Goal: Register for event/course

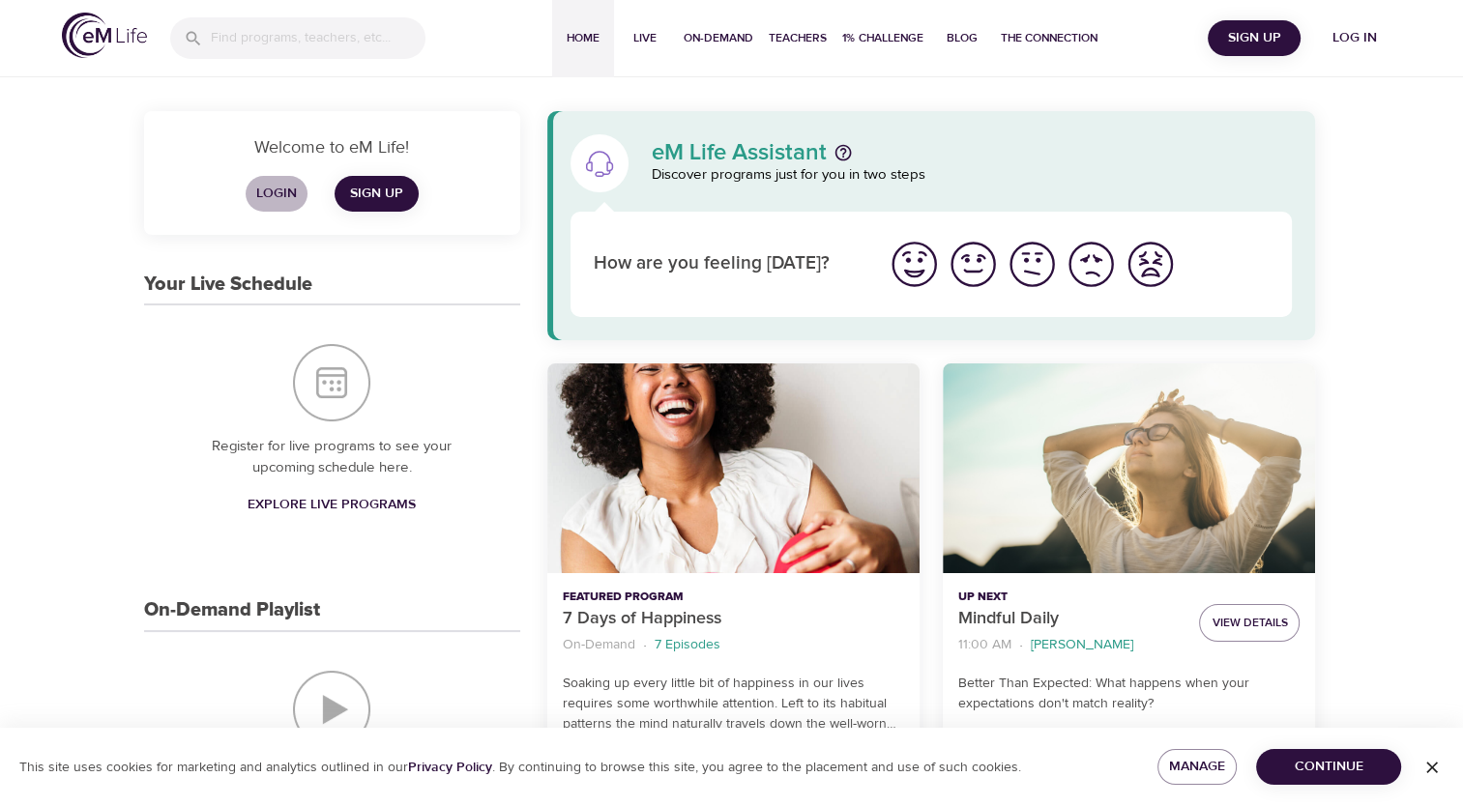
click at [284, 180] on button "Login" at bounding box center [277, 194] width 62 height 36
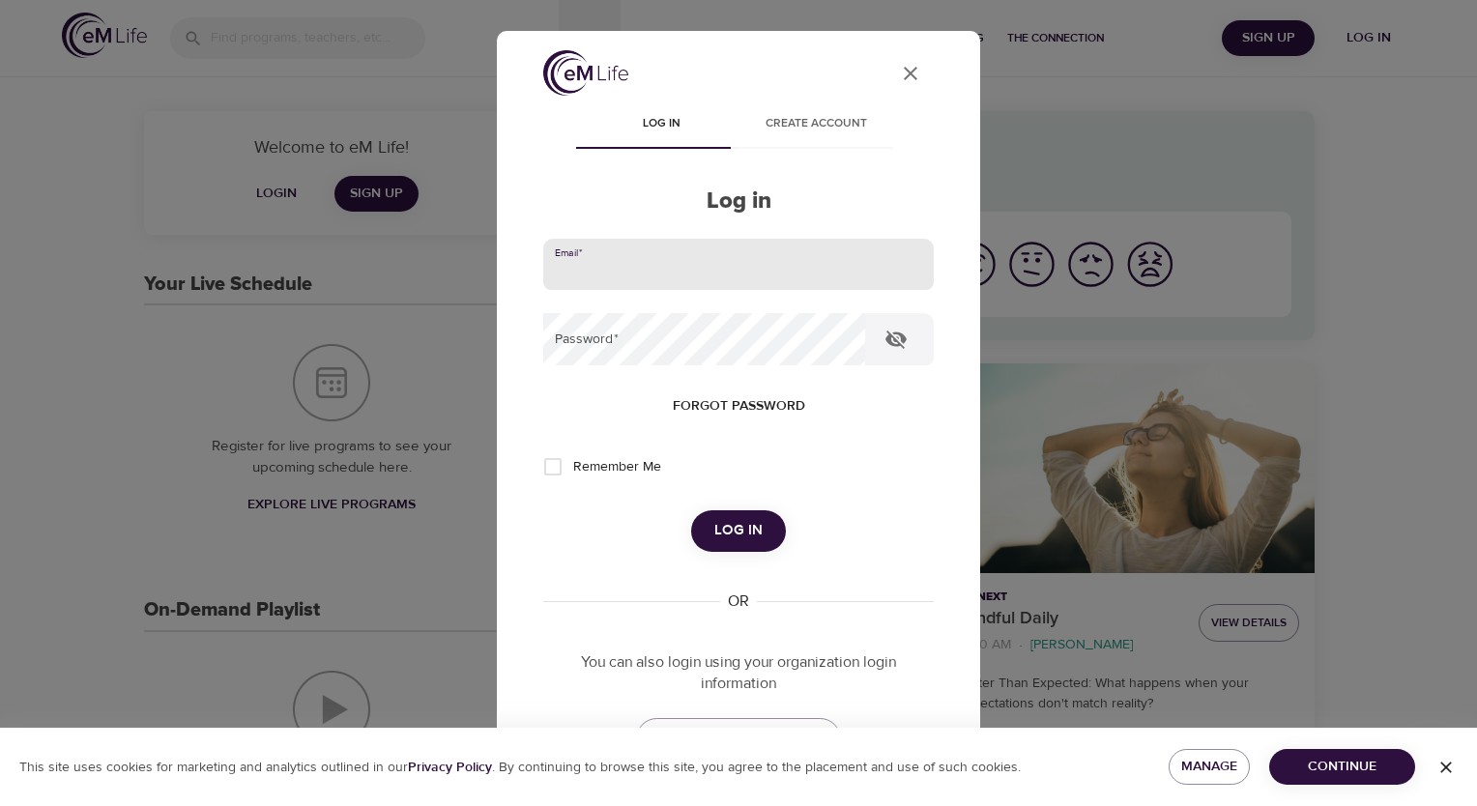
click at [636, 276] on input "email" at bounding box center [738, 265] width 391 height 52
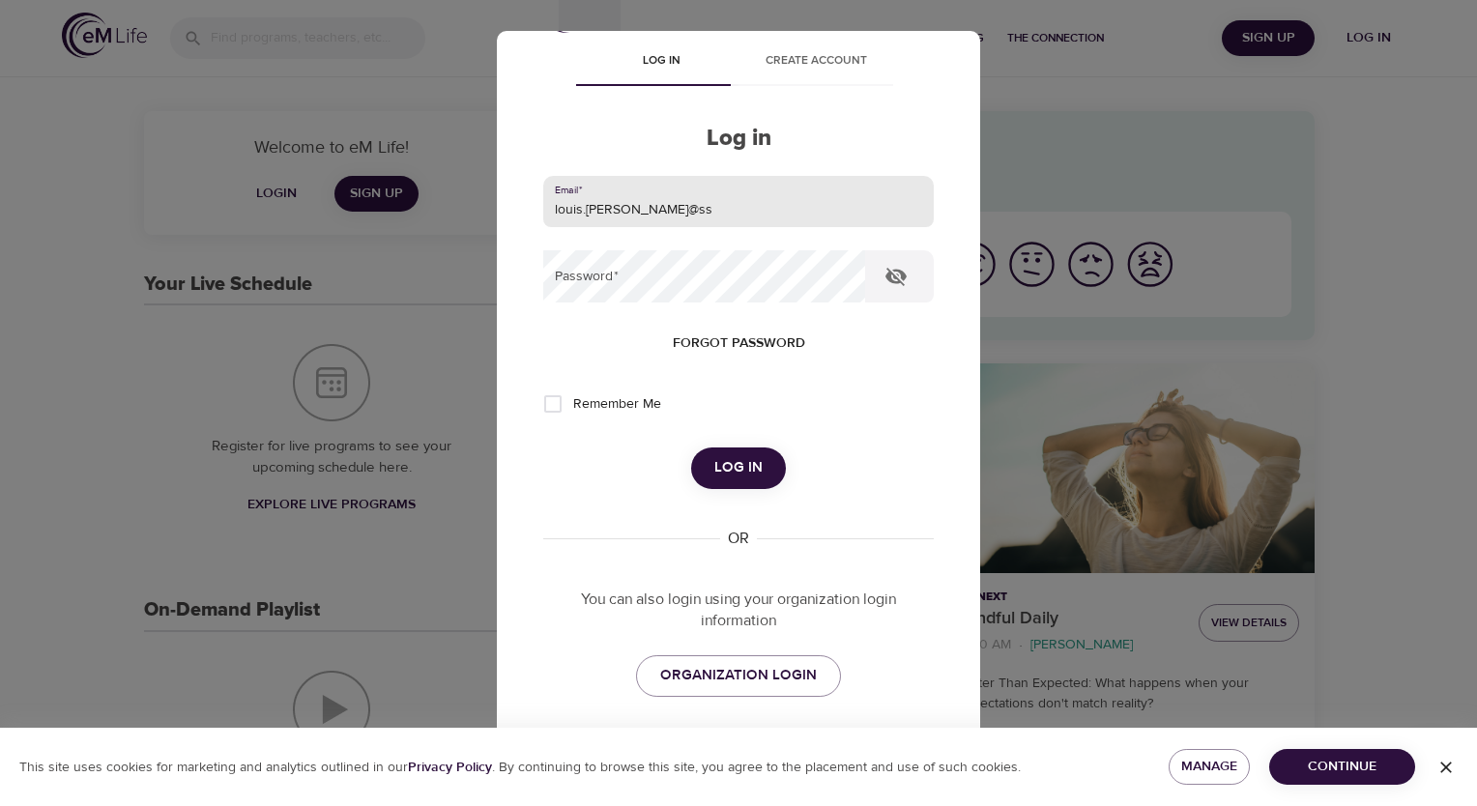
scroll to position [129, 0]
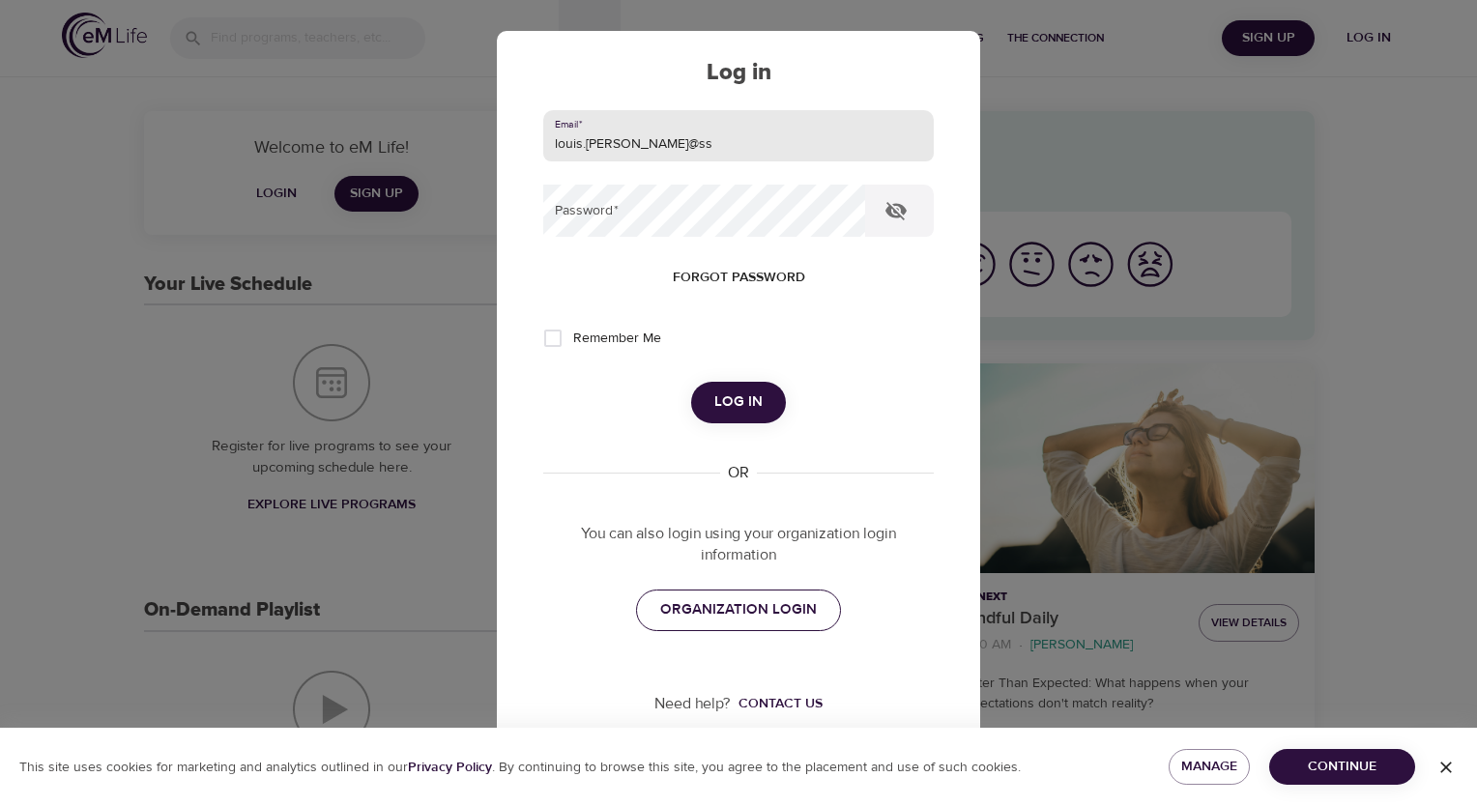
type input "louis.jones@ss"
click at [673, 619] on span "ORGANIZATION LOGIN" at bounding box center [738, 609] width 157 height 25
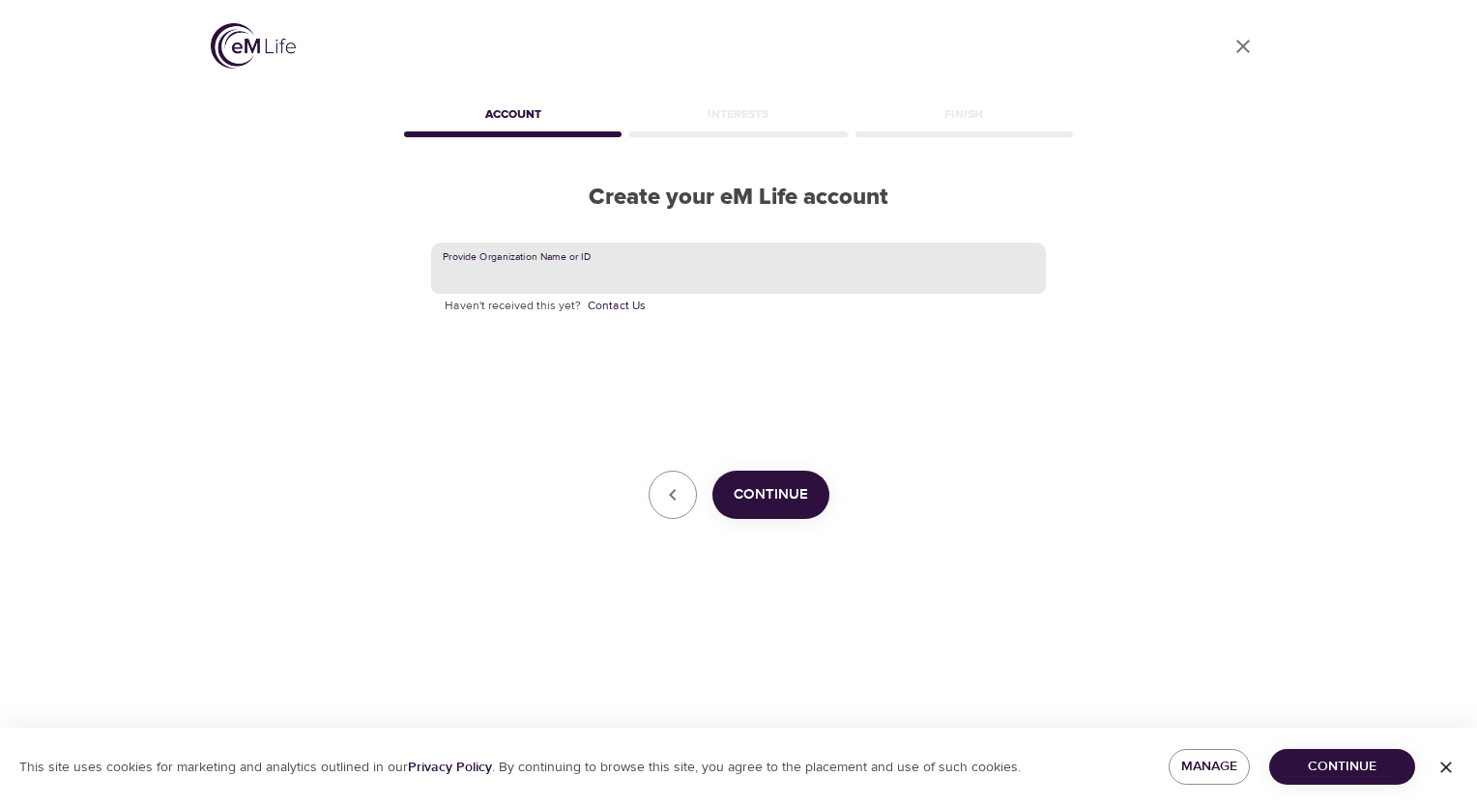
click at [643, 265] on input "text" at bounding box center [738, 269] width 615 height 52
click at [758, 493] on span "Continue" at bounding box center [771, 494] width 74 height 25
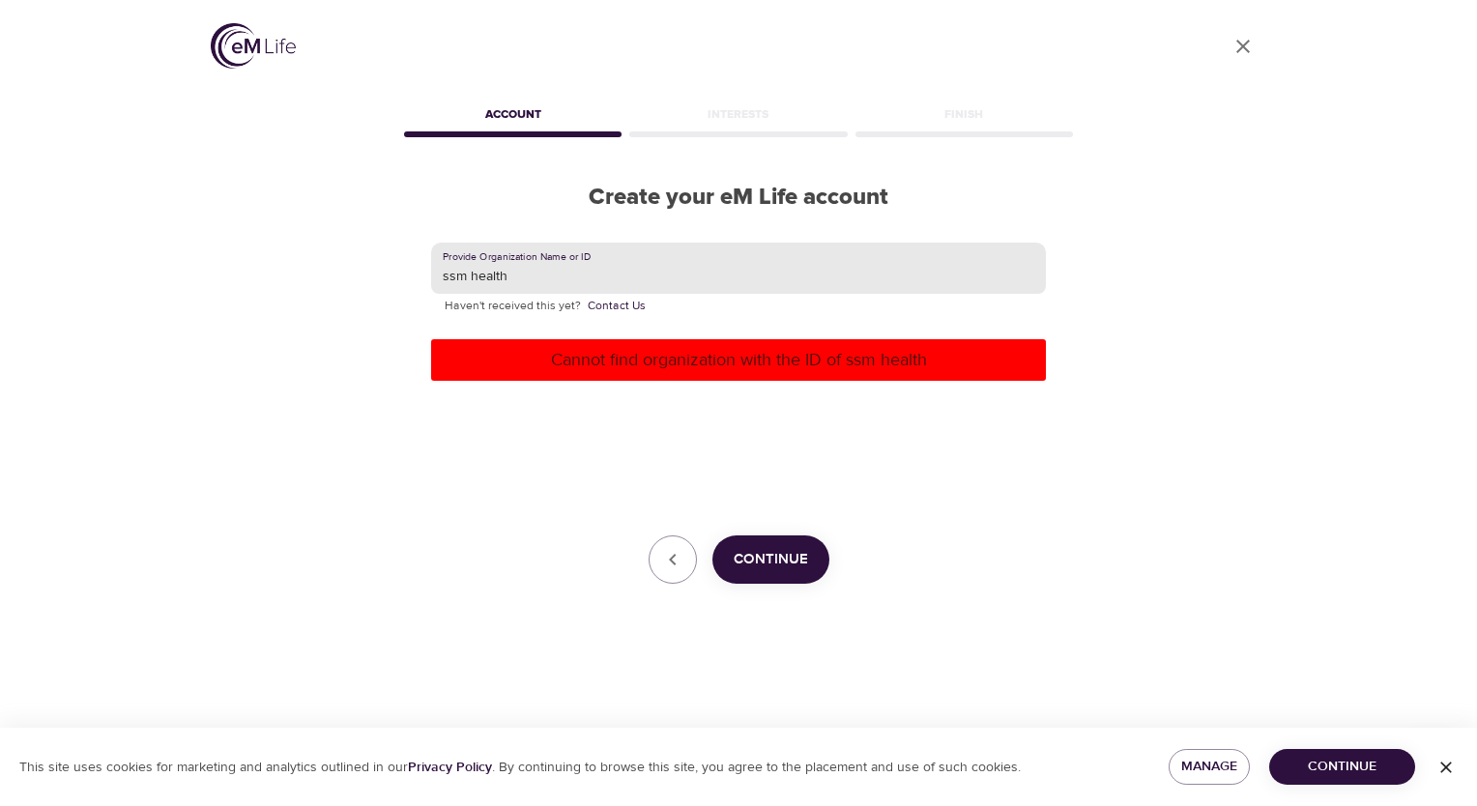
click at [472, 273] on input "ssm health" at bounding box center [738, 269] width 615 height 52
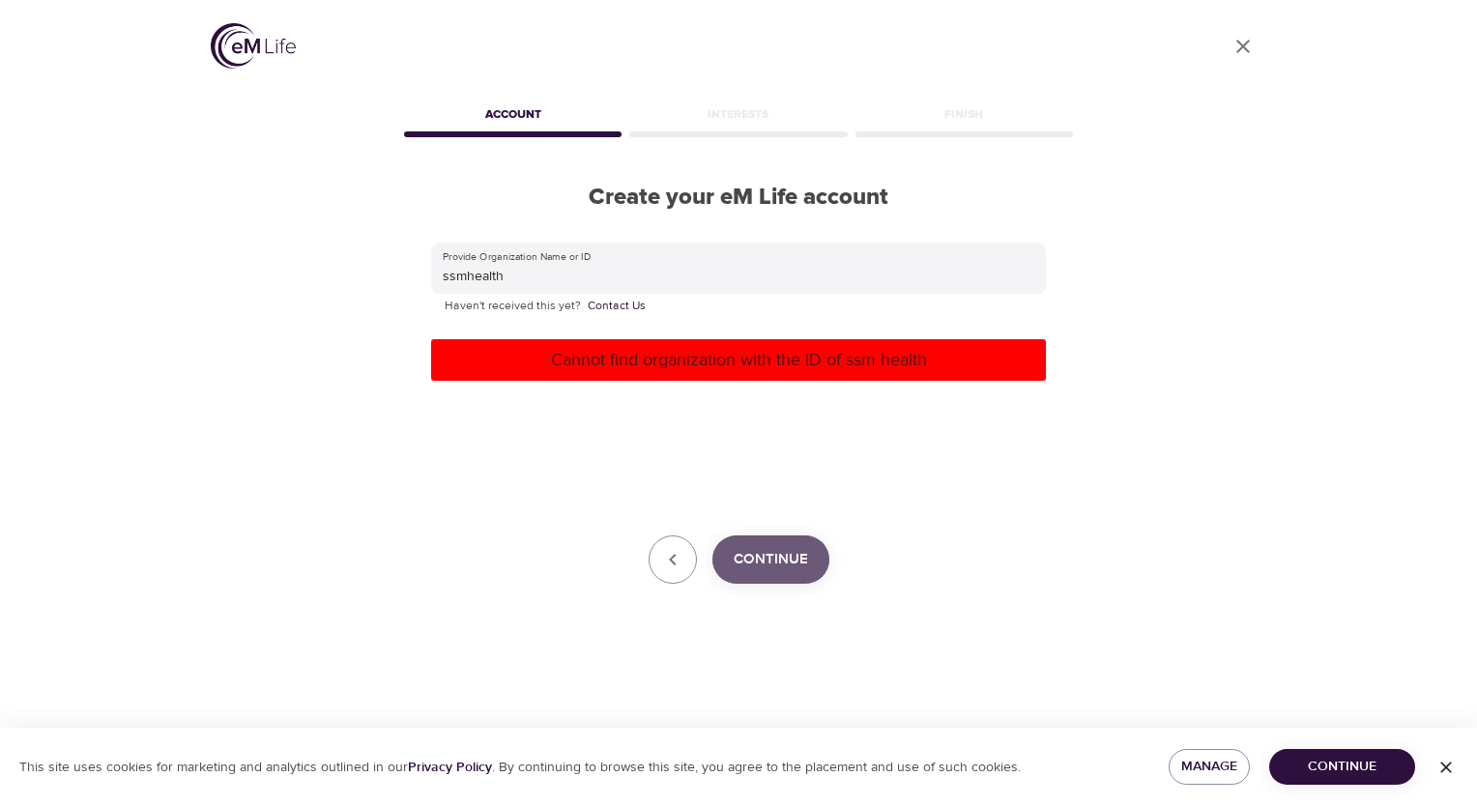
click at [750, 539] on button "Continue" at bounding box center [770, 560] width 117 height 48
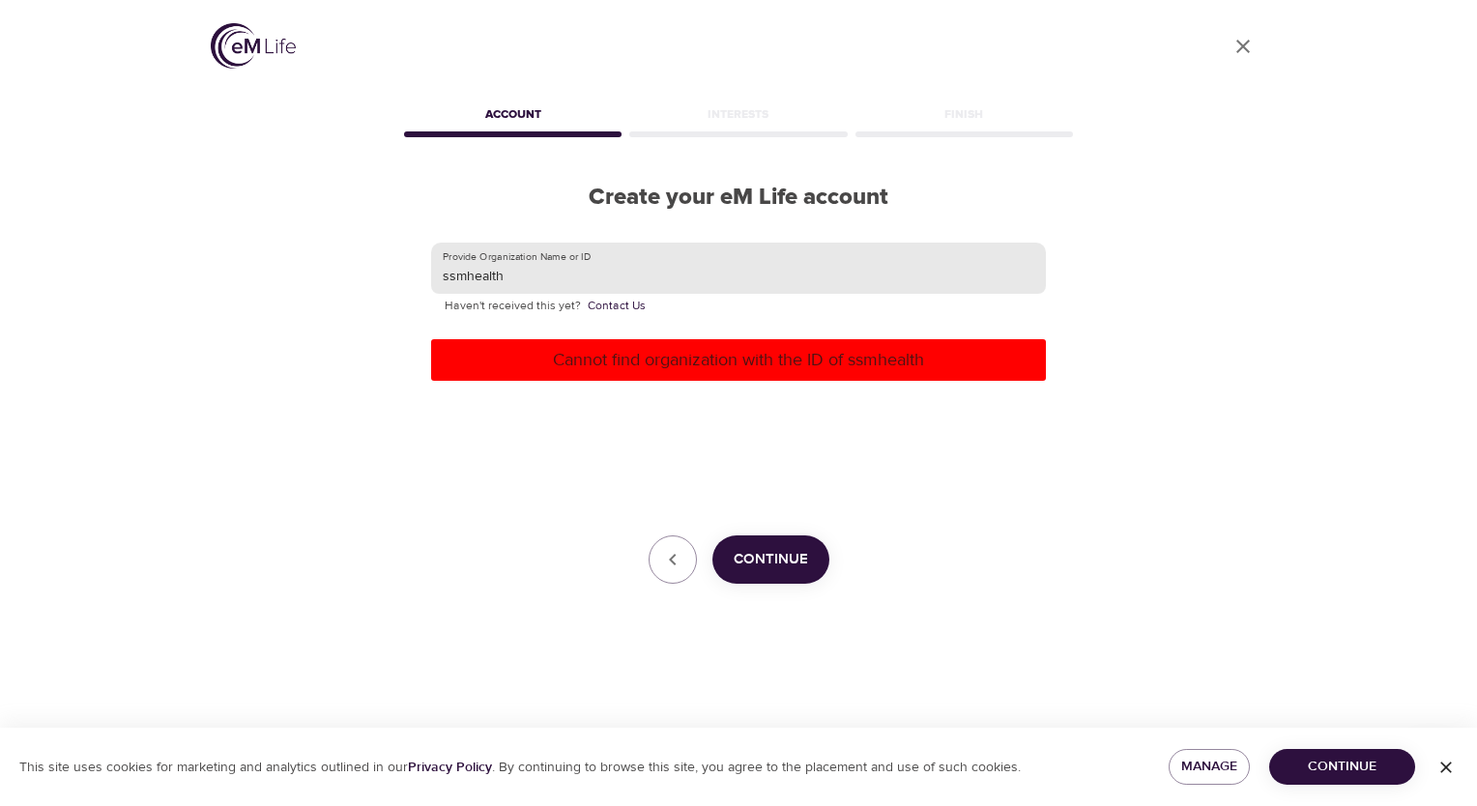
click at [537, 270] on input "ssmhealth" at bounding box center [738, 269] width 615 height 52
type input "ssm"
click at [767, 554] on span "Continue" at bounding box center [771, 559] width 74 height 25
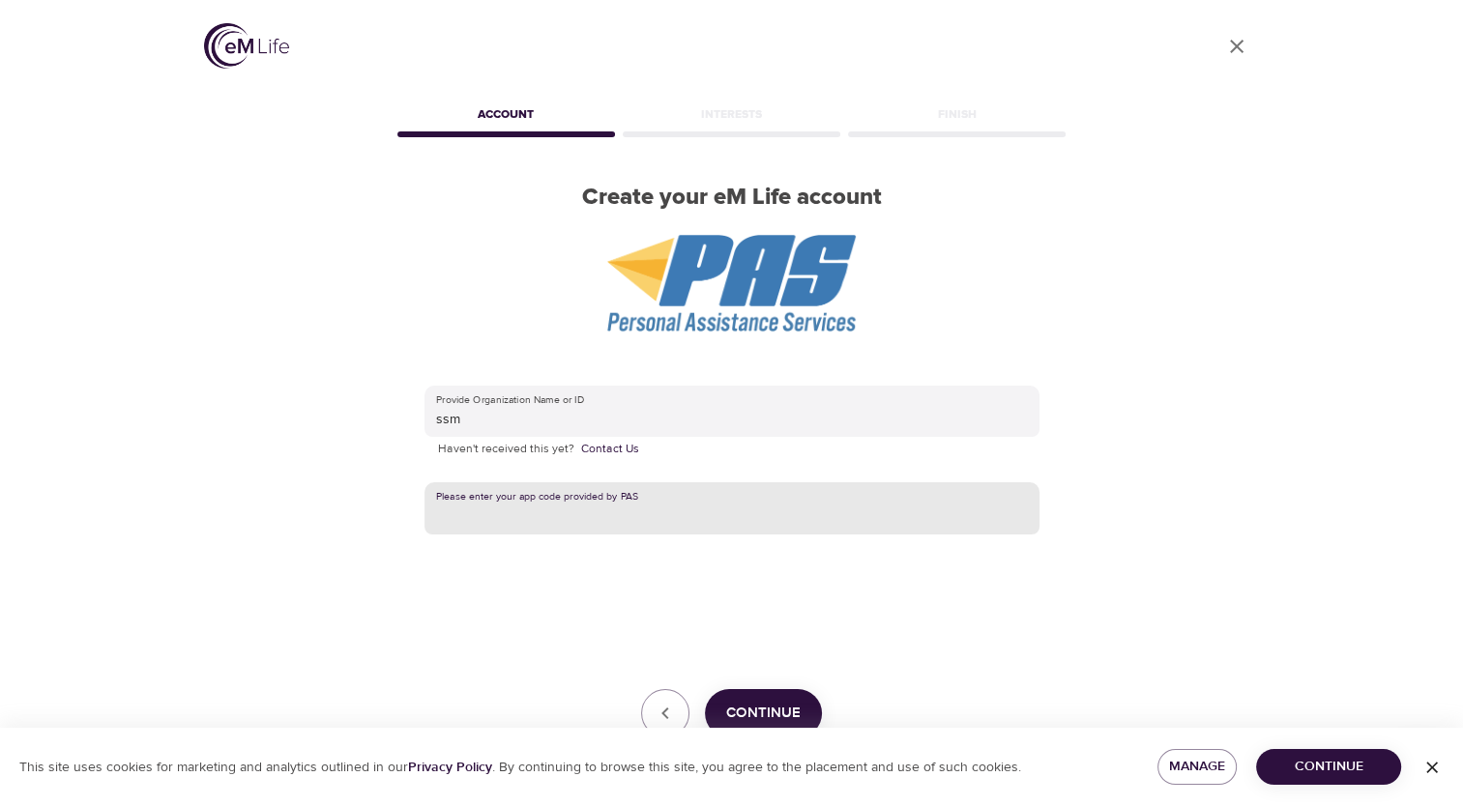
click at [536, 504] on input "text" at bounding box center [731, 508] width 615 height 52
click at [1234, 44] on icon "close" at bounding box center [1237, 47] width 14 height 14
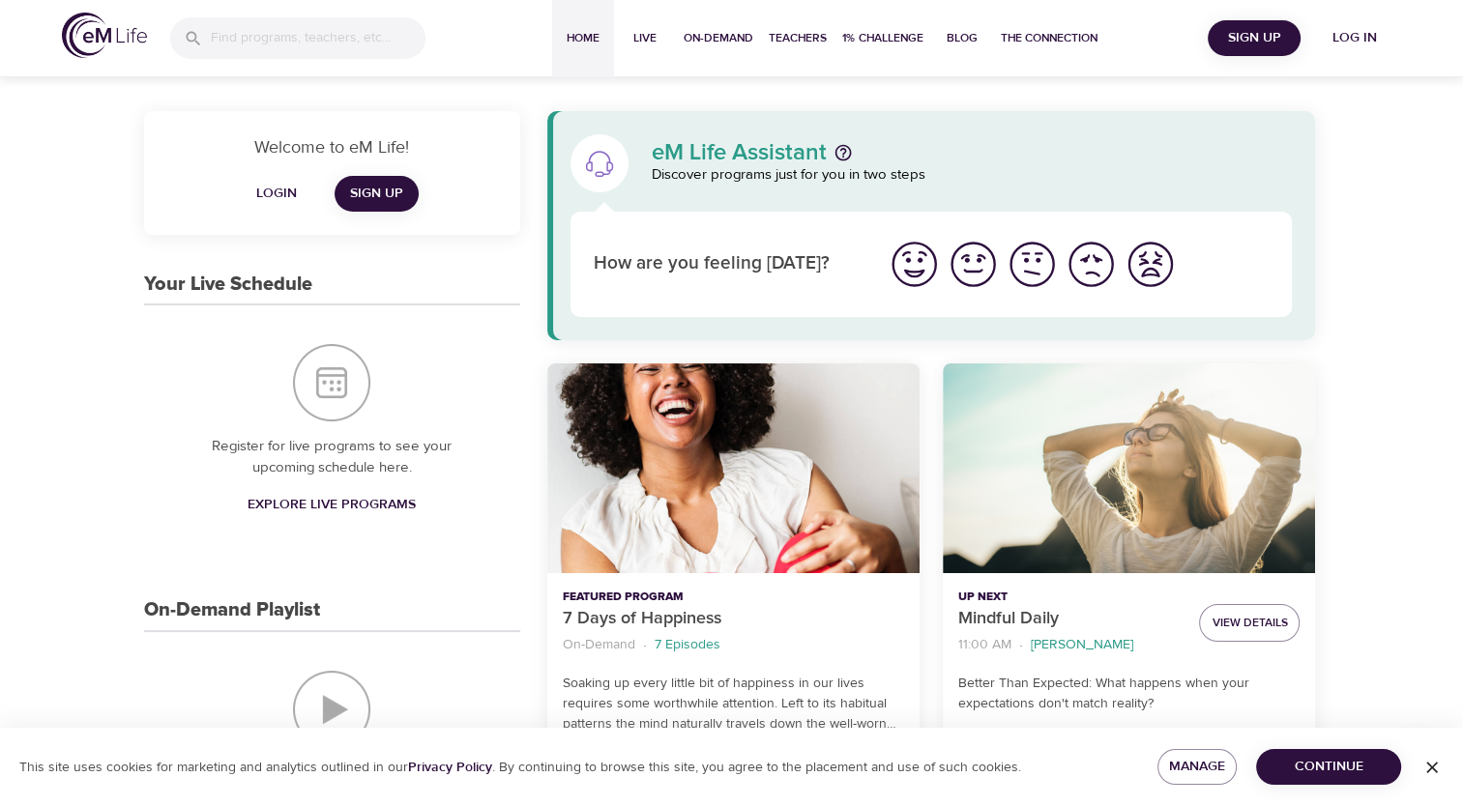
click at [1342, 41] on span "Log in" at bounding box center [1354, 38] width 77 height 24
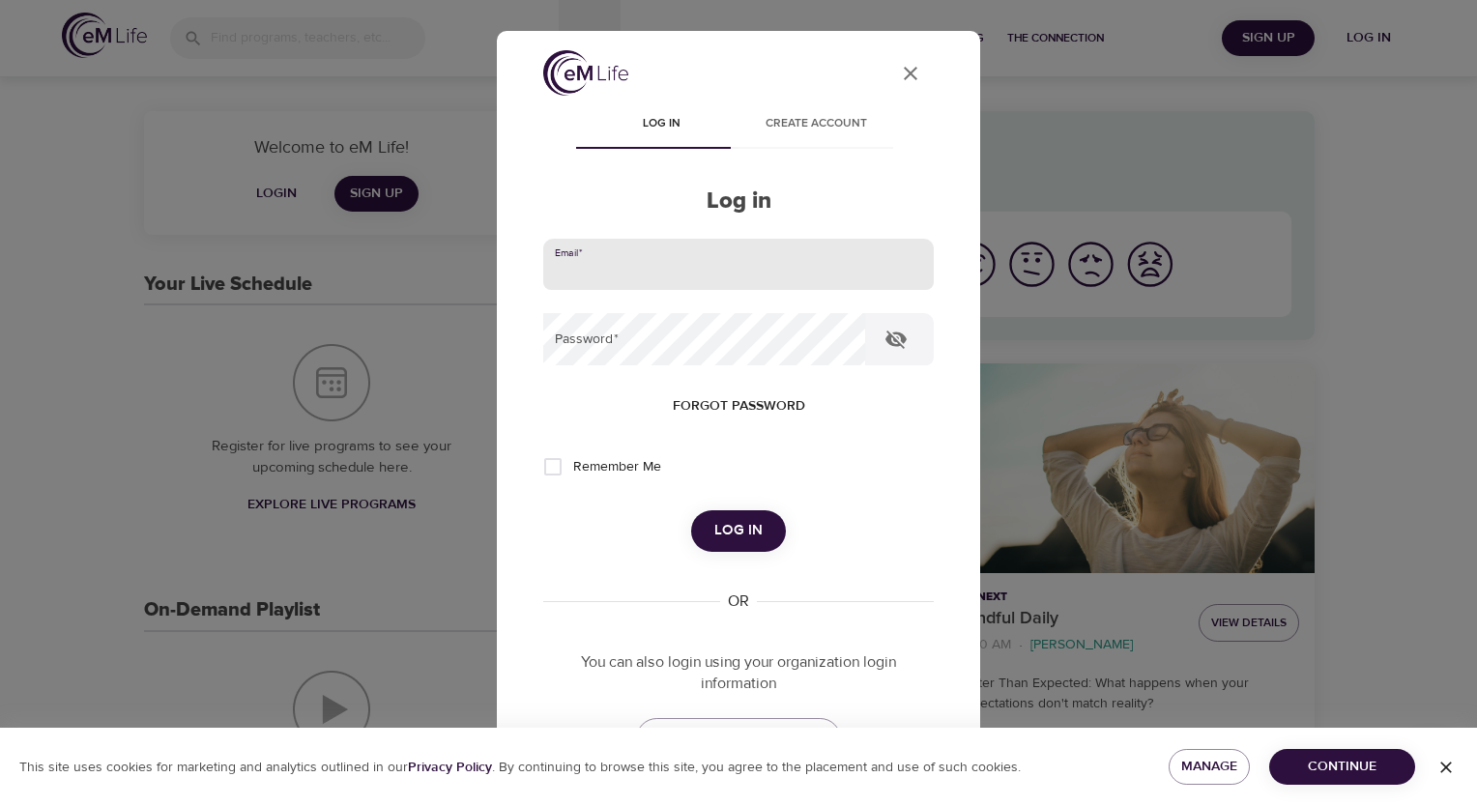
click at [786, 250] on input "email" at bounding box center [738, 265] width 391 height 52
type input "[EMAIL_ADDRESS][DOMAIN_NAME]"
click at [691, 510] on button "Log in" at bounding box center [738, 530] width 95 height 41
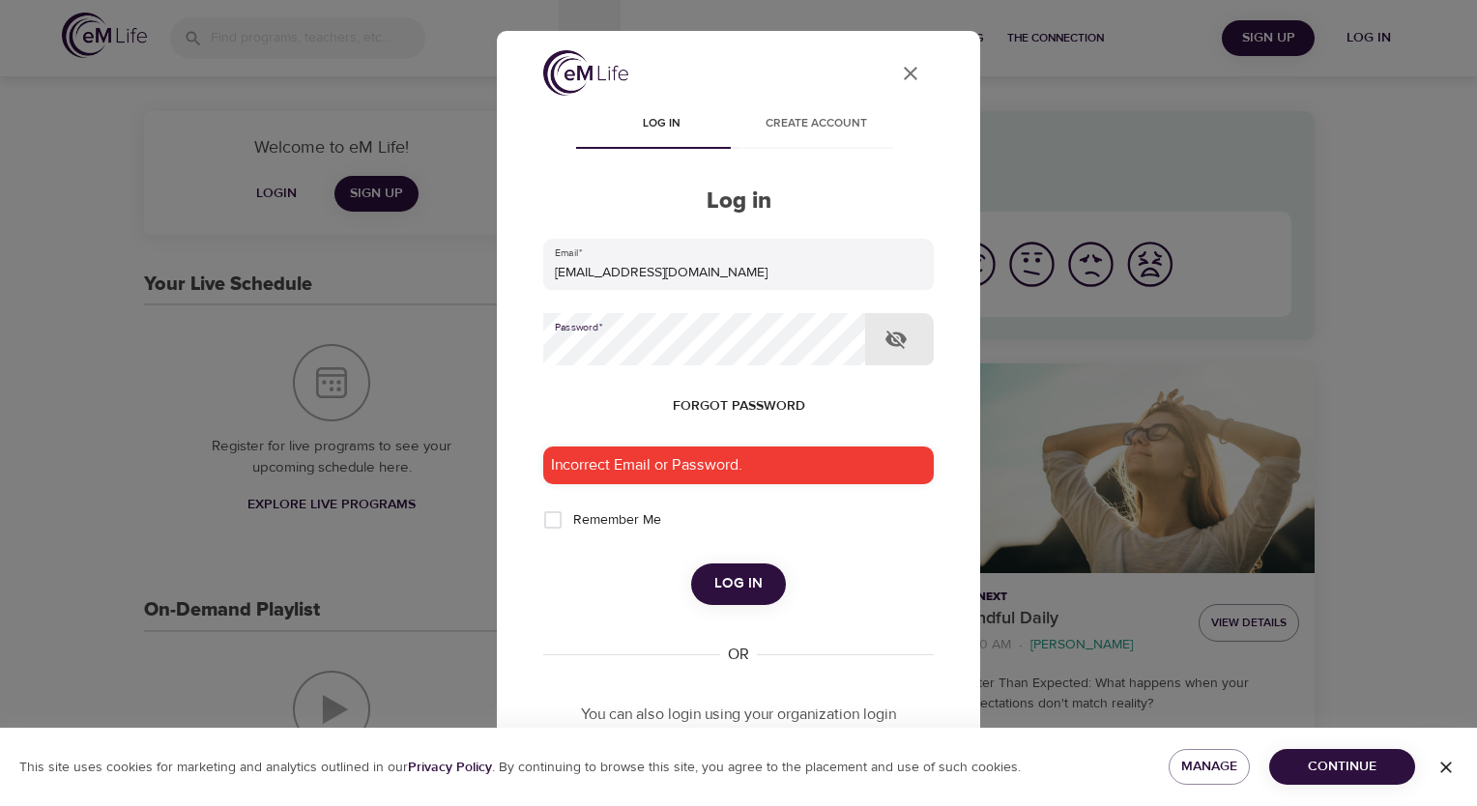
click at [526, 323] on div "User Profile Log in Create account Log in Email   * [EMAIL_ADDRESS][DOMAIN_NAME…" at bounding box center [738, 492] width 437 height 885
click at [691, 564] on button "Log in" at bounding box center [738, 584] width 95 height 41
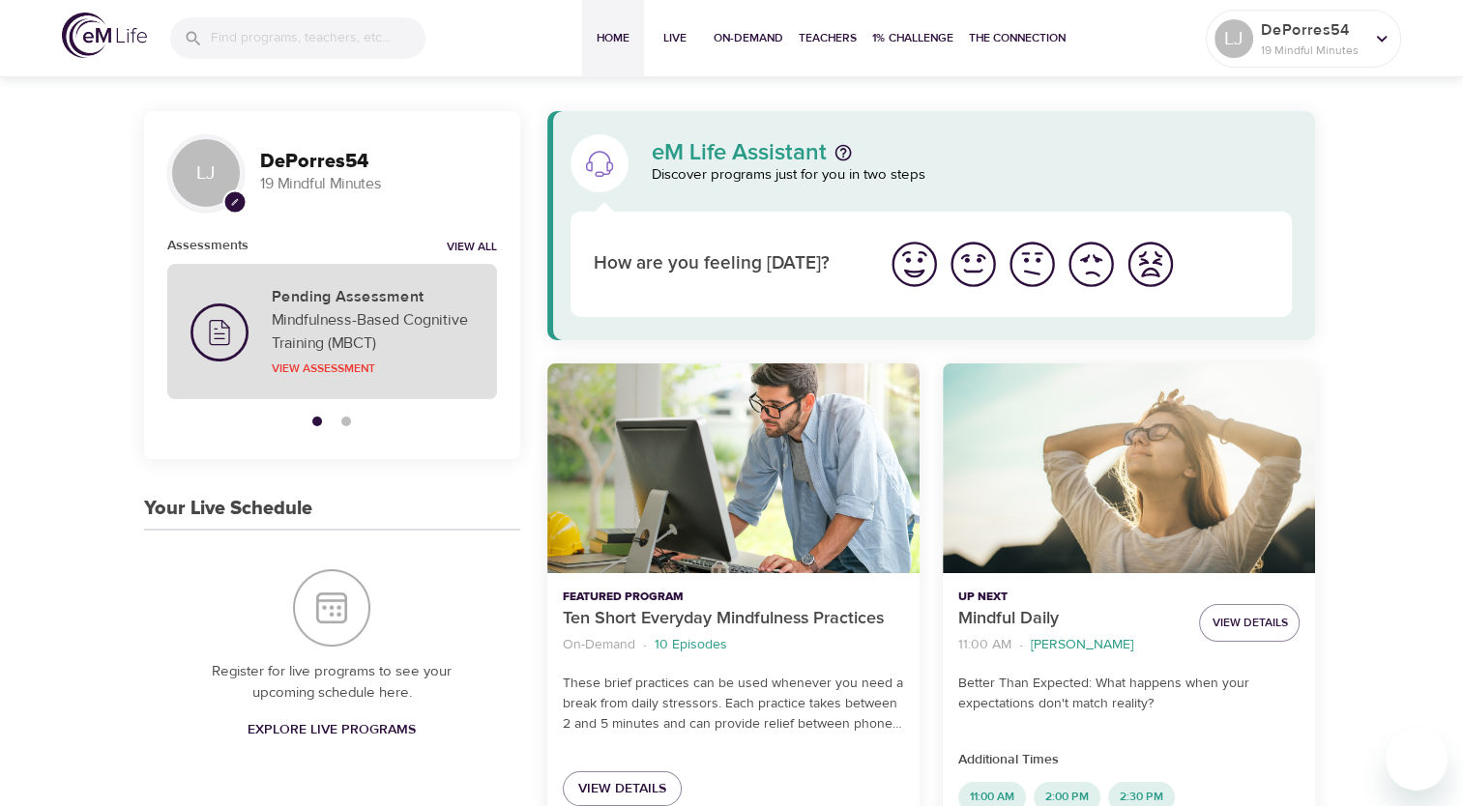
click at [392, 338] on p "Mindfulness-Based Cognitive Training (MBCT)" at bounding box center [373, 331] width 202 height 46
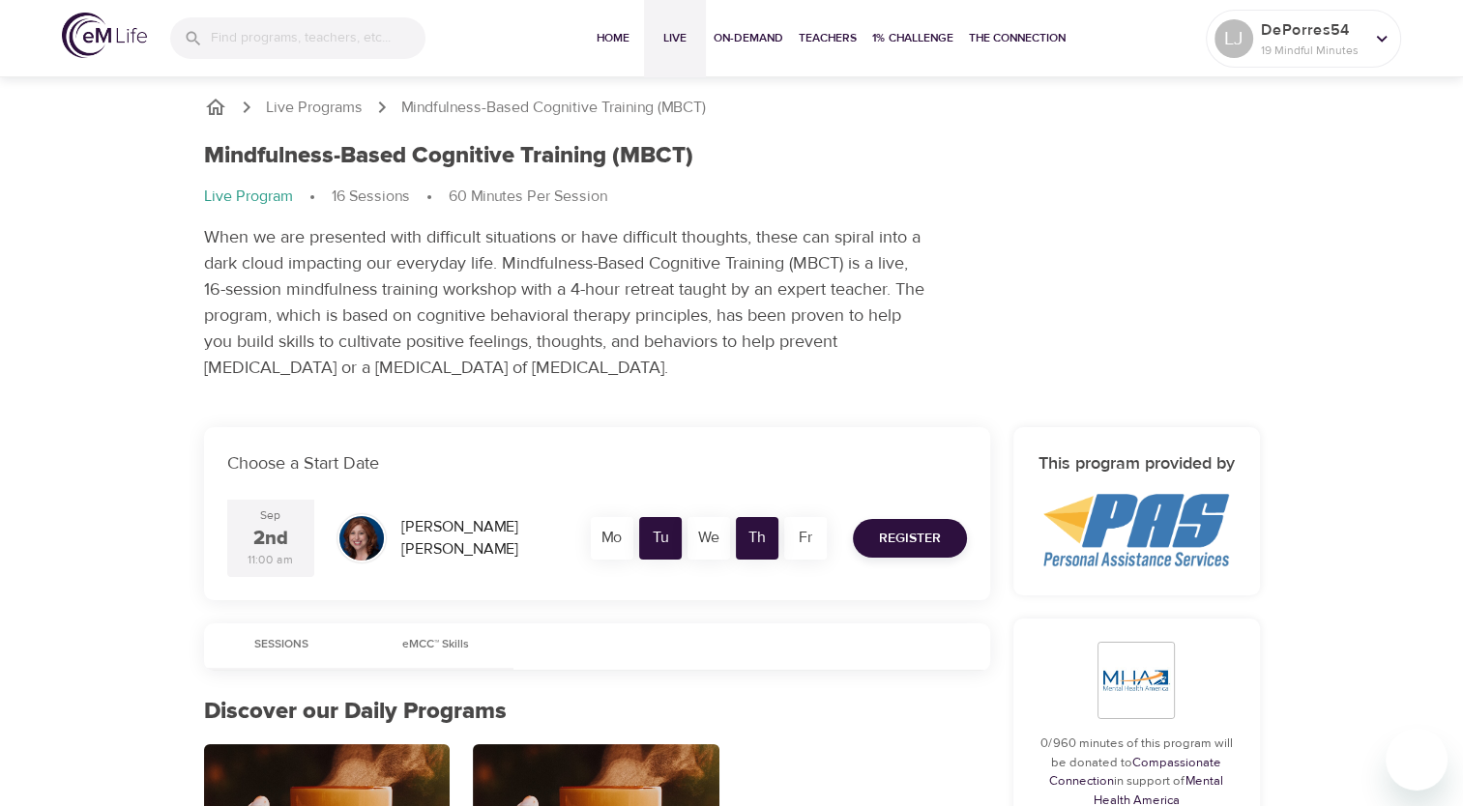
click at [653, 39] on span "Live" at bounding box center [675, 38] width 46 height 20
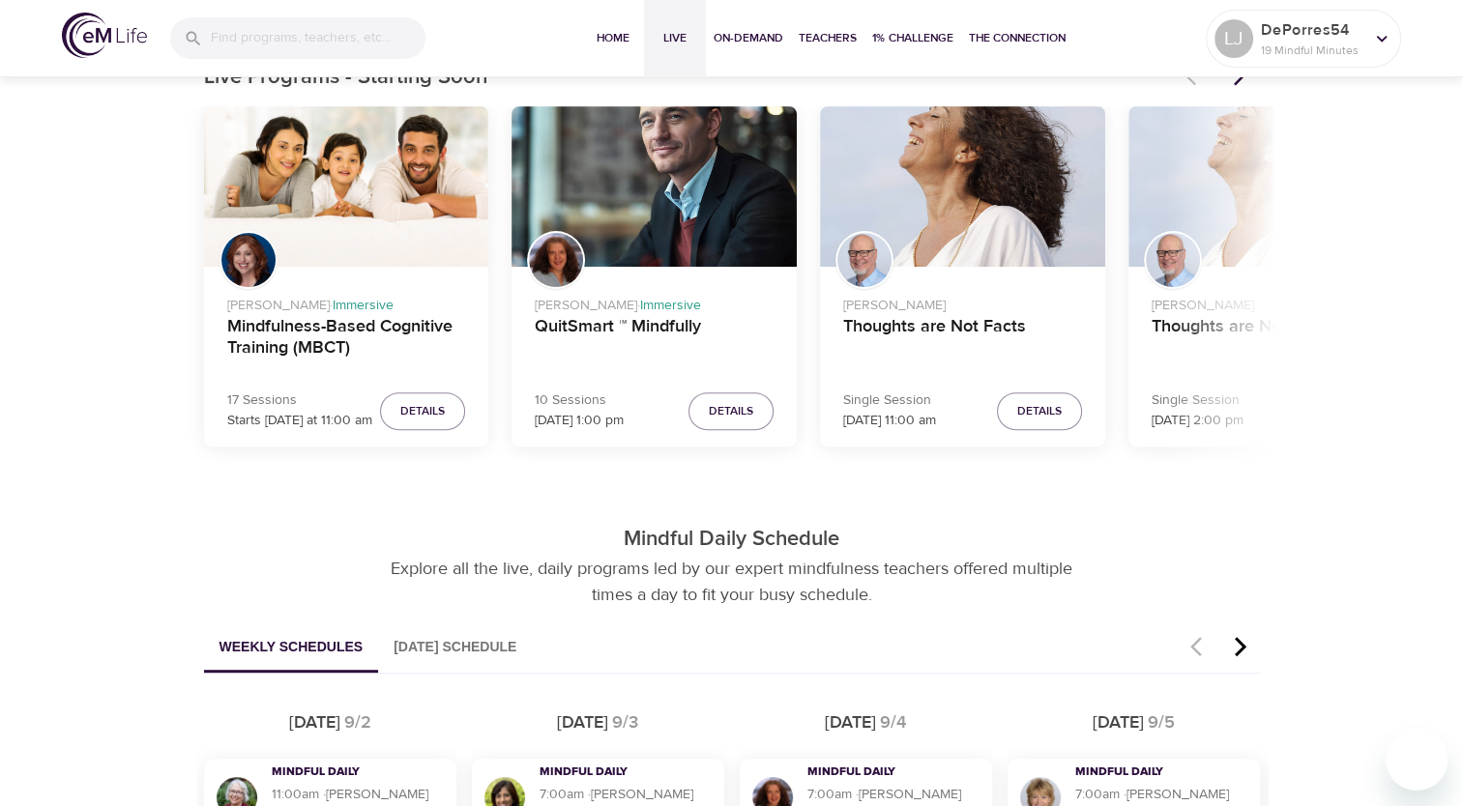
scroll to position [773, 0]
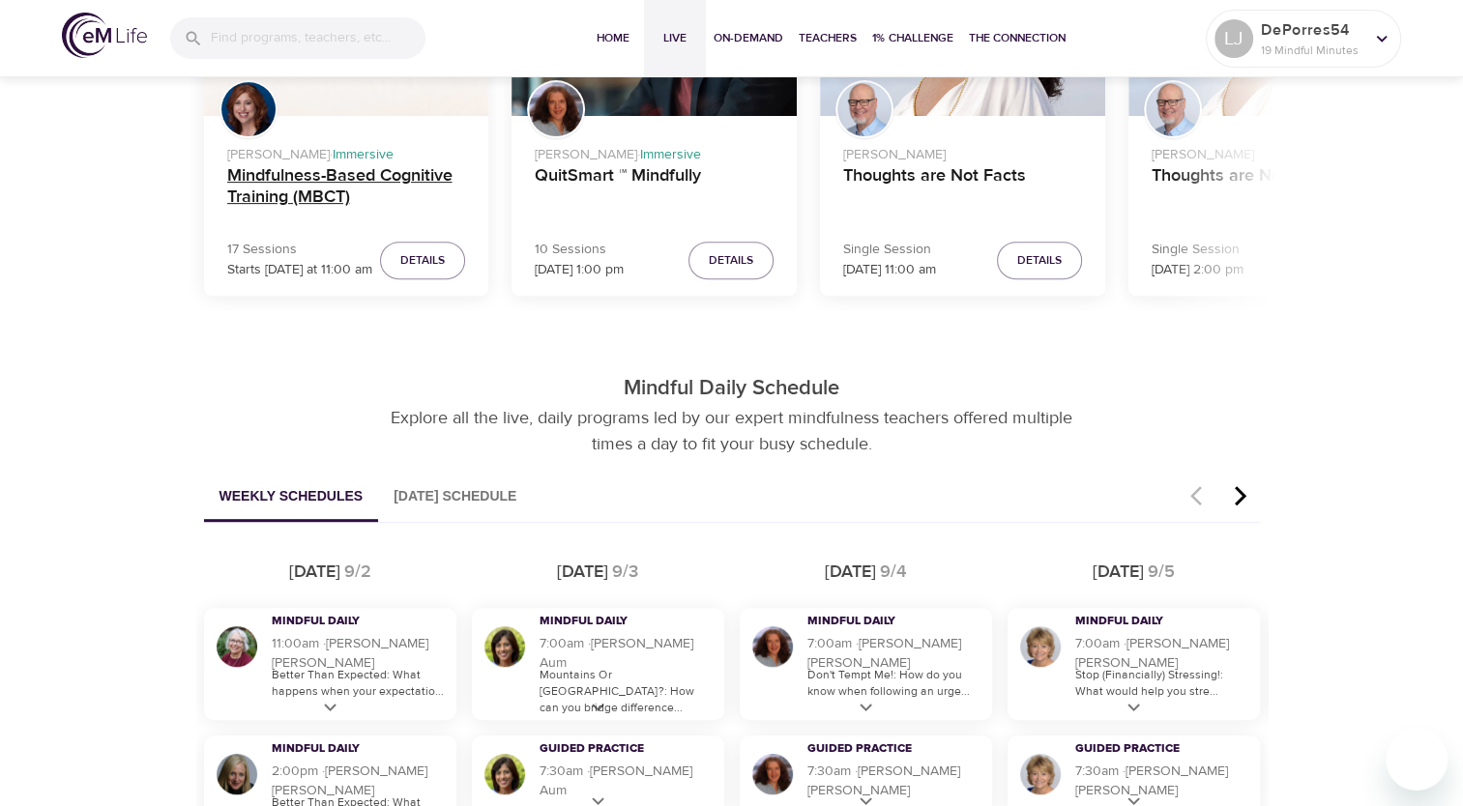
click at [378, 189] on h4 "Mindfulness-Based Cognitive Training (MBCT)" at bounding box center [346, 188] width 239 height 46
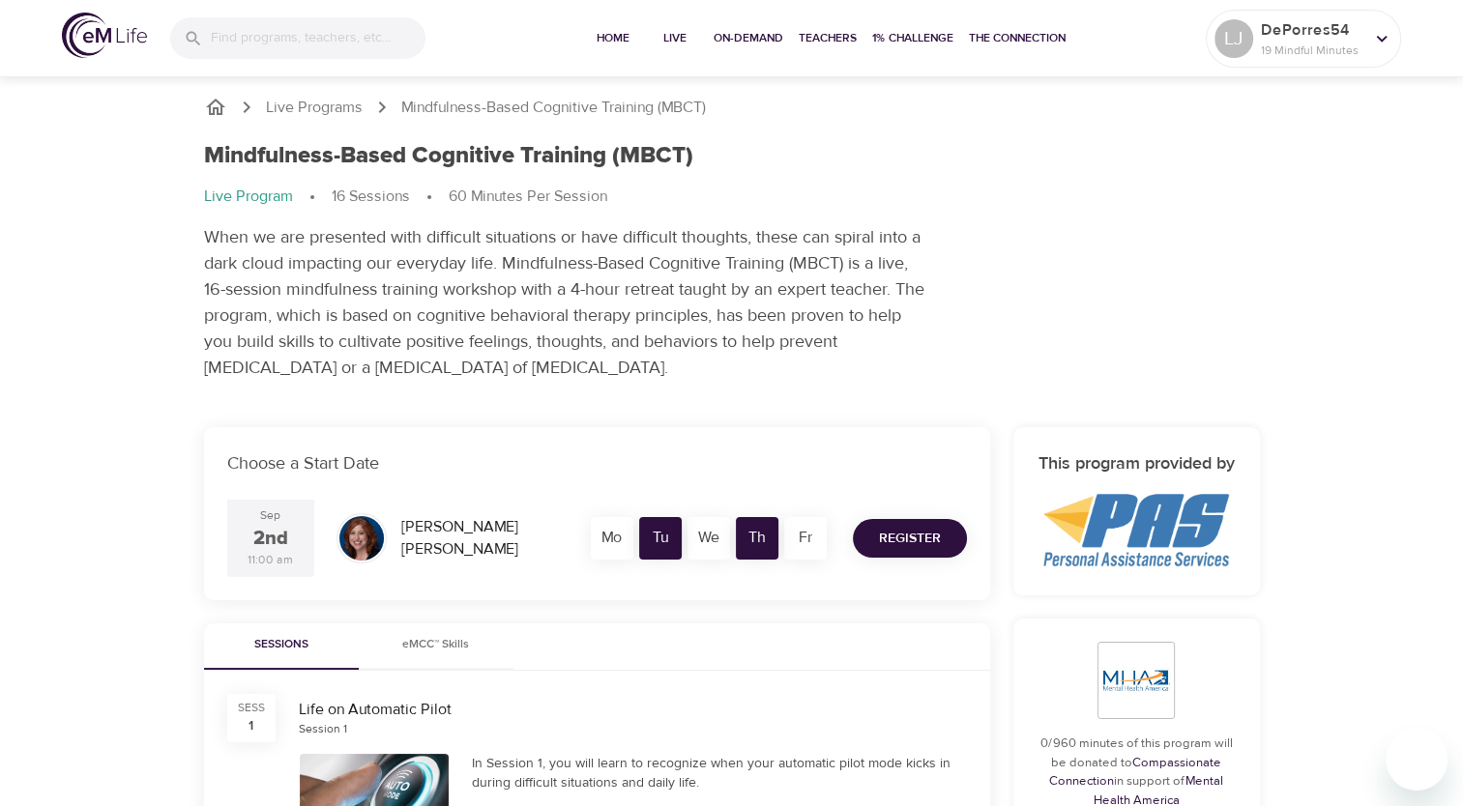
click at [914, 532] on span "Register" at bounding box center [910, 539] width 62 height 24
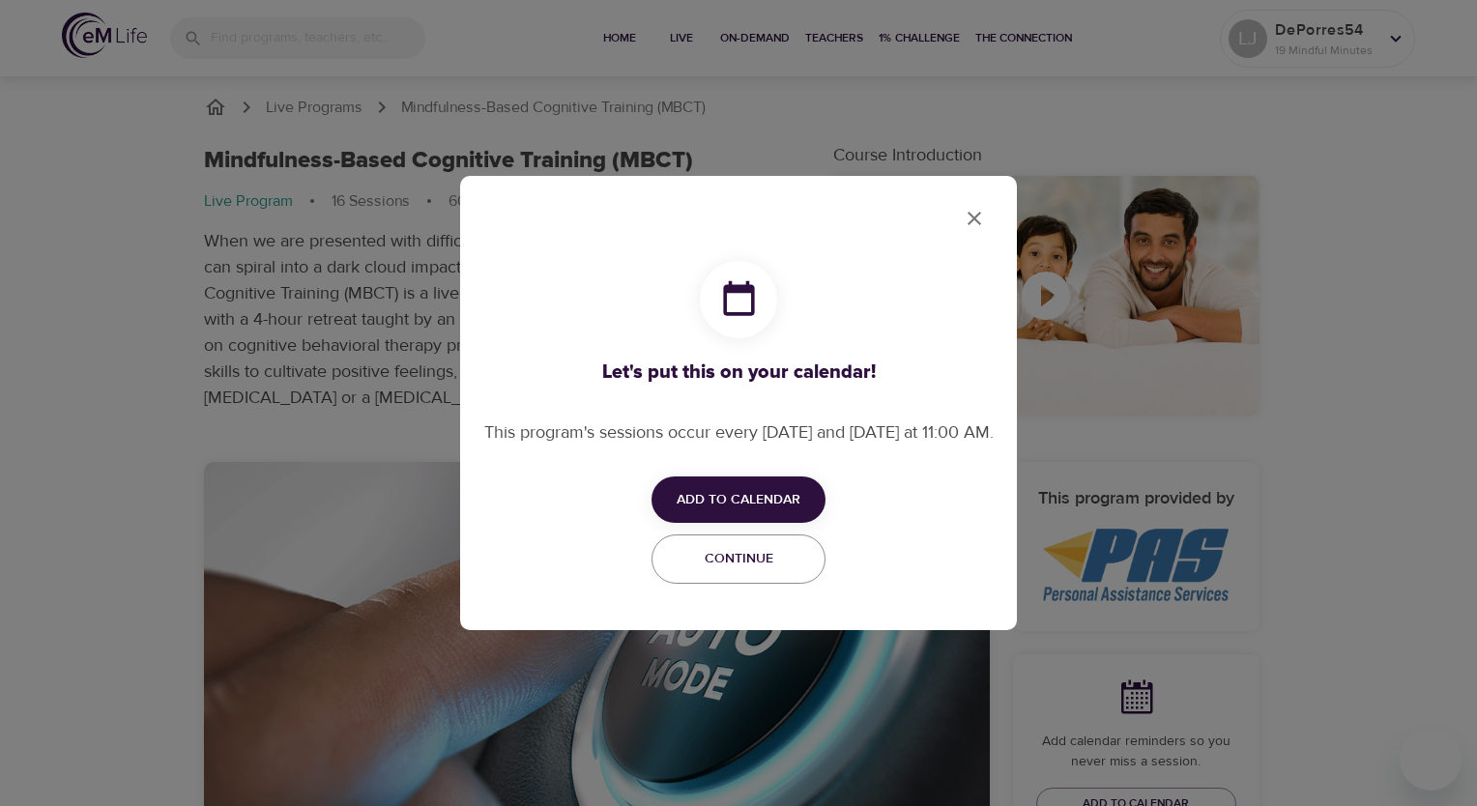
checkbox input "true"
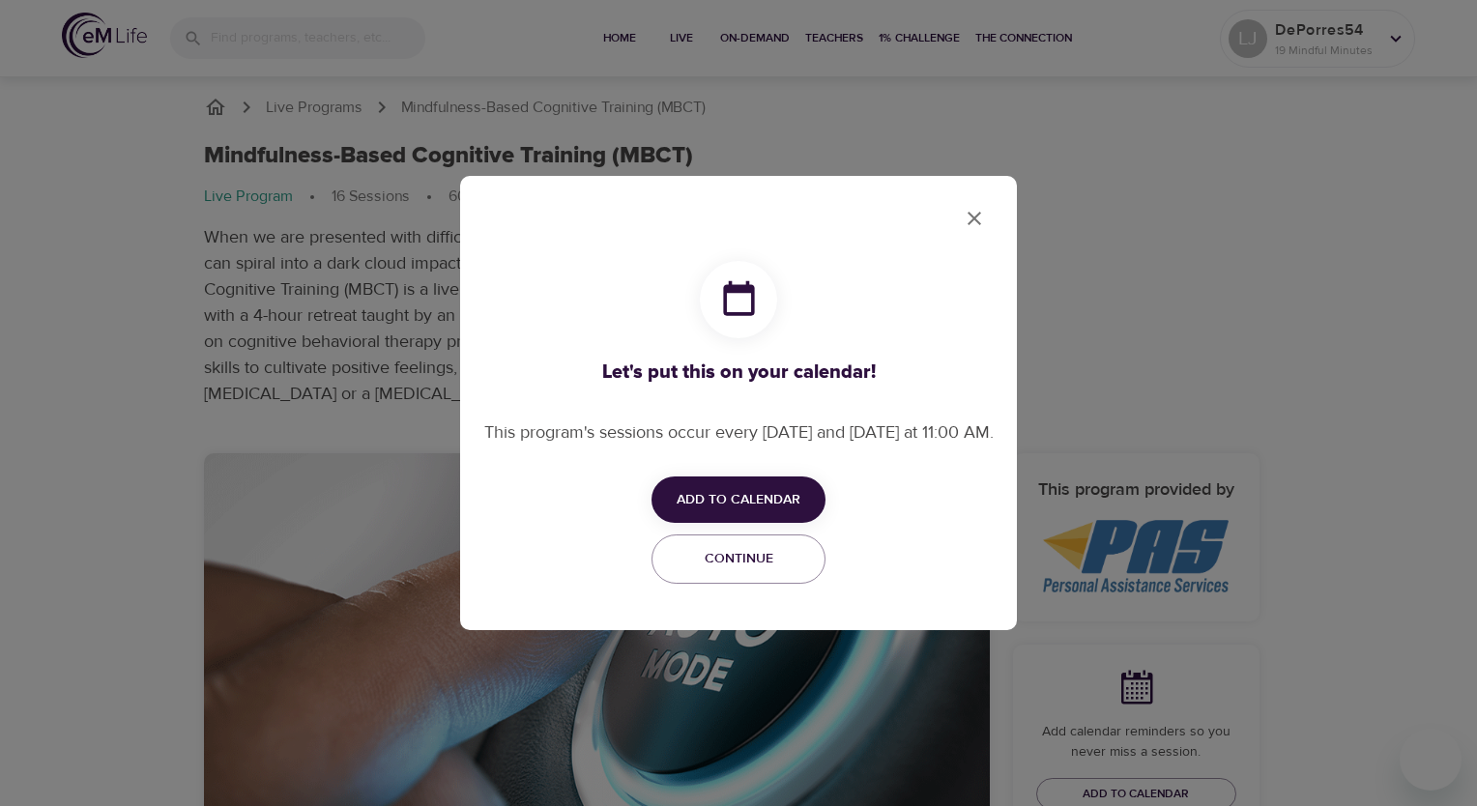
click at [773, 509] on span "Add to Calendar" at bounding box center [739, 500] width 124 height 24
click at [766, 586] on span "Outlook" at bounding box center [751, 588] width 60 height 26
click at [988, 195] on div at bounding box center [738, 403] width 1477 height 806
click at [782, 512] on span "Add to Calendar" at bounding box center [739, 500] width 124 height 24
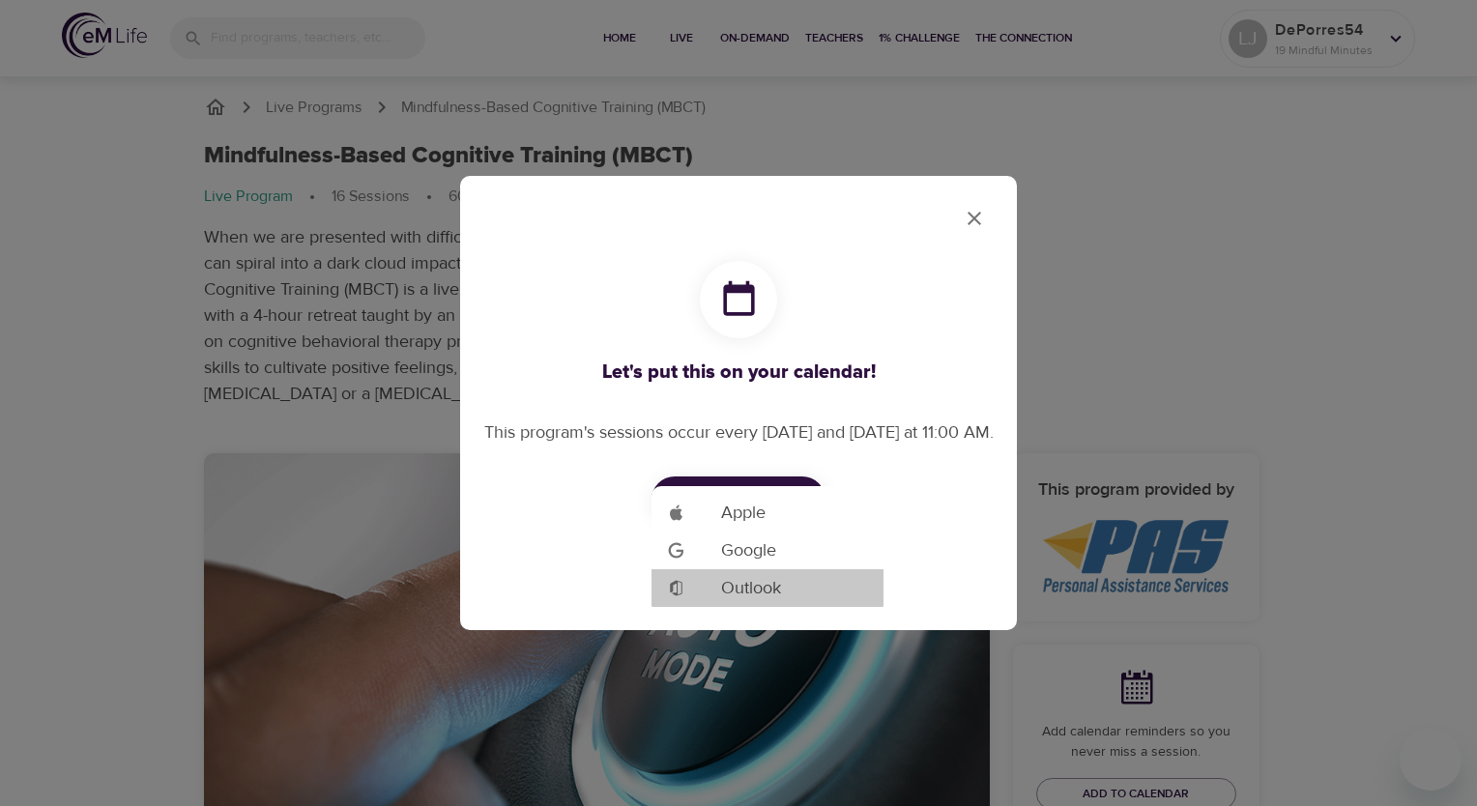
click at [755, 582] on span "Outlook" at bounding box center [751, 588] width 60 height 26
click at [949, 210] on div at bounding box center [738, 403] width 1477 height 806
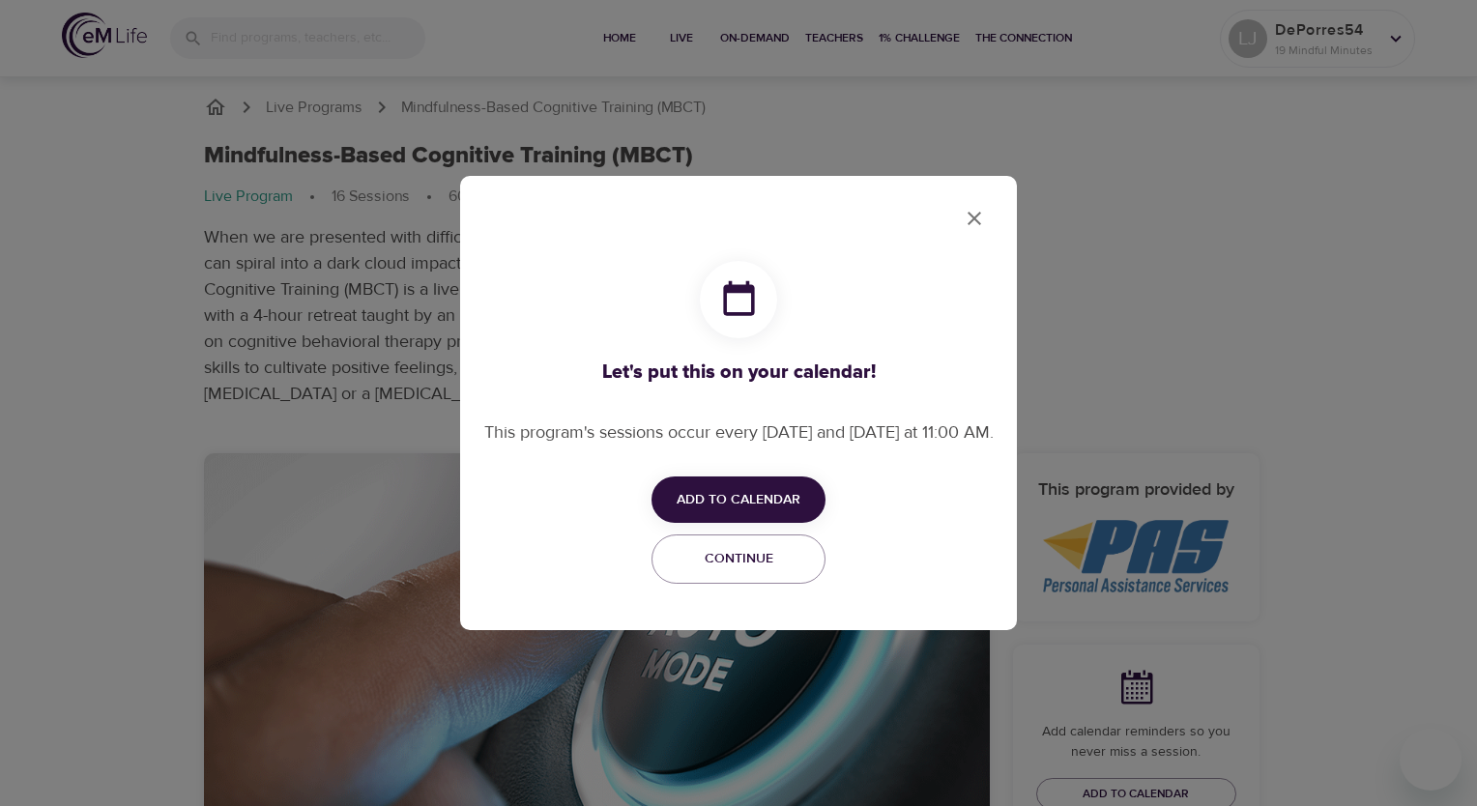
click at [978, 218] on icon "close" at bounding box center [974, 218] width 23 height 23
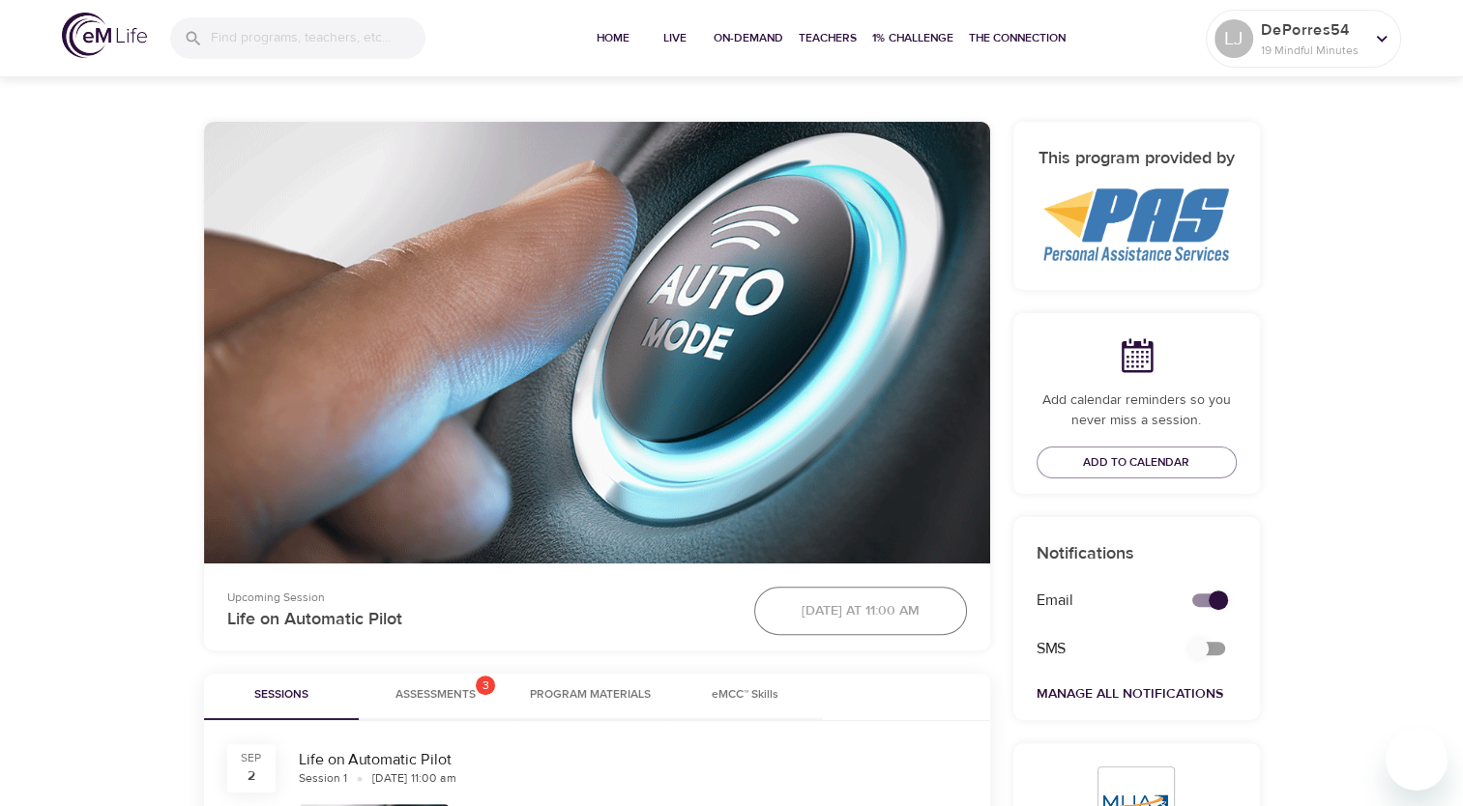
scroll to position [580, 0]
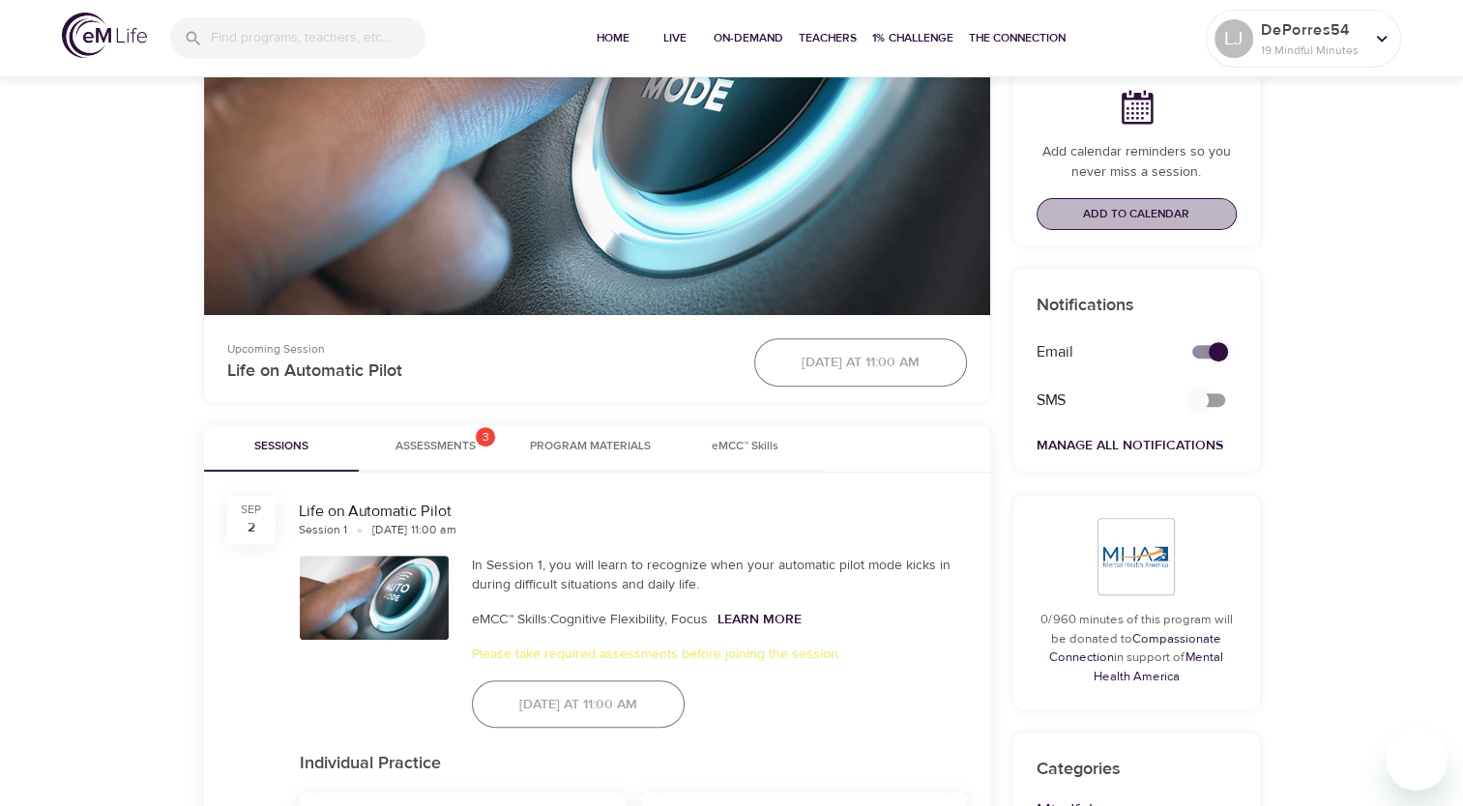
click at [1101, 219] on span "Add to Calendar" at bounding box center [1136, 214] width 106 height 20
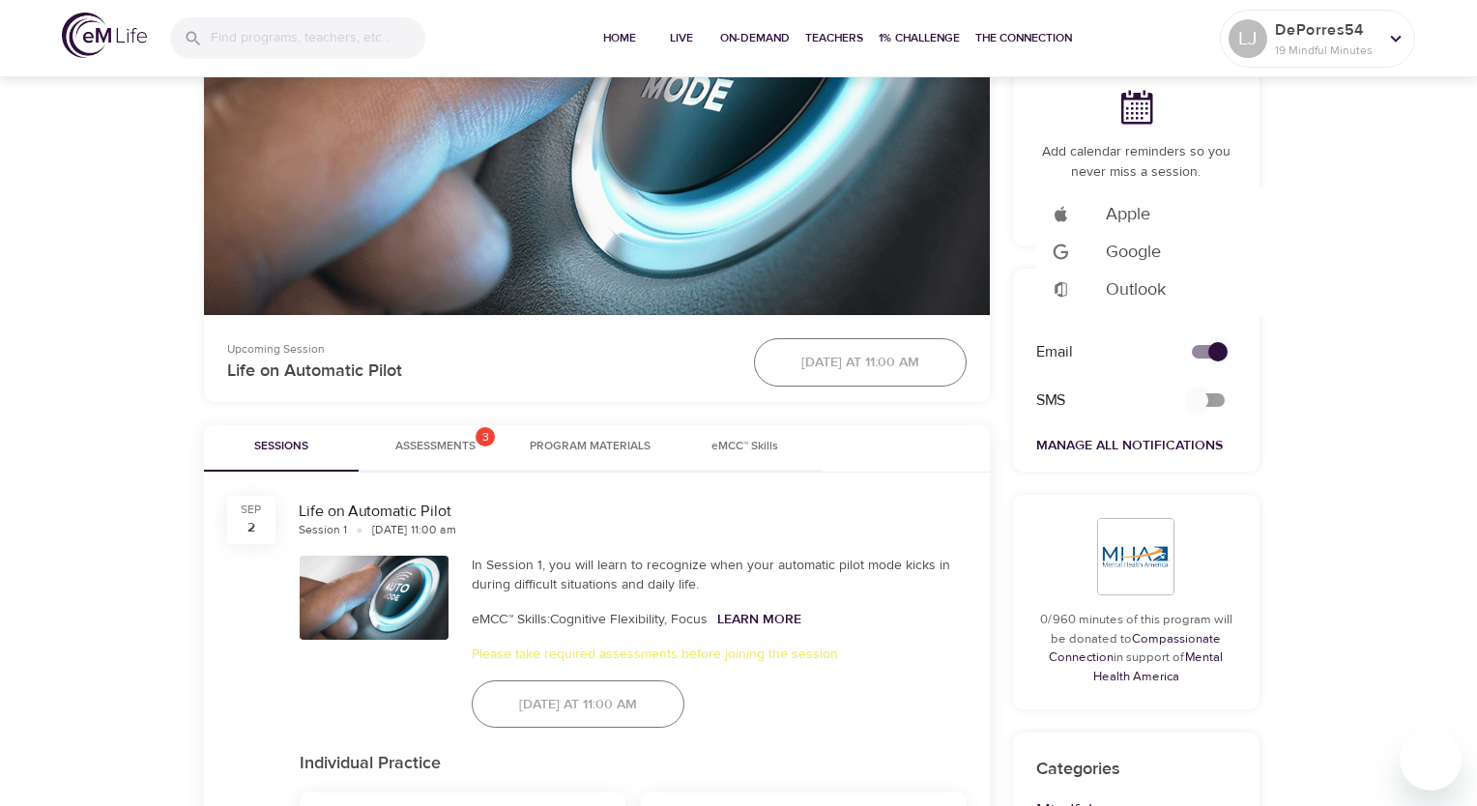
click at [425, 421] on div at bounding box center [738, 403] width 1477 height 806
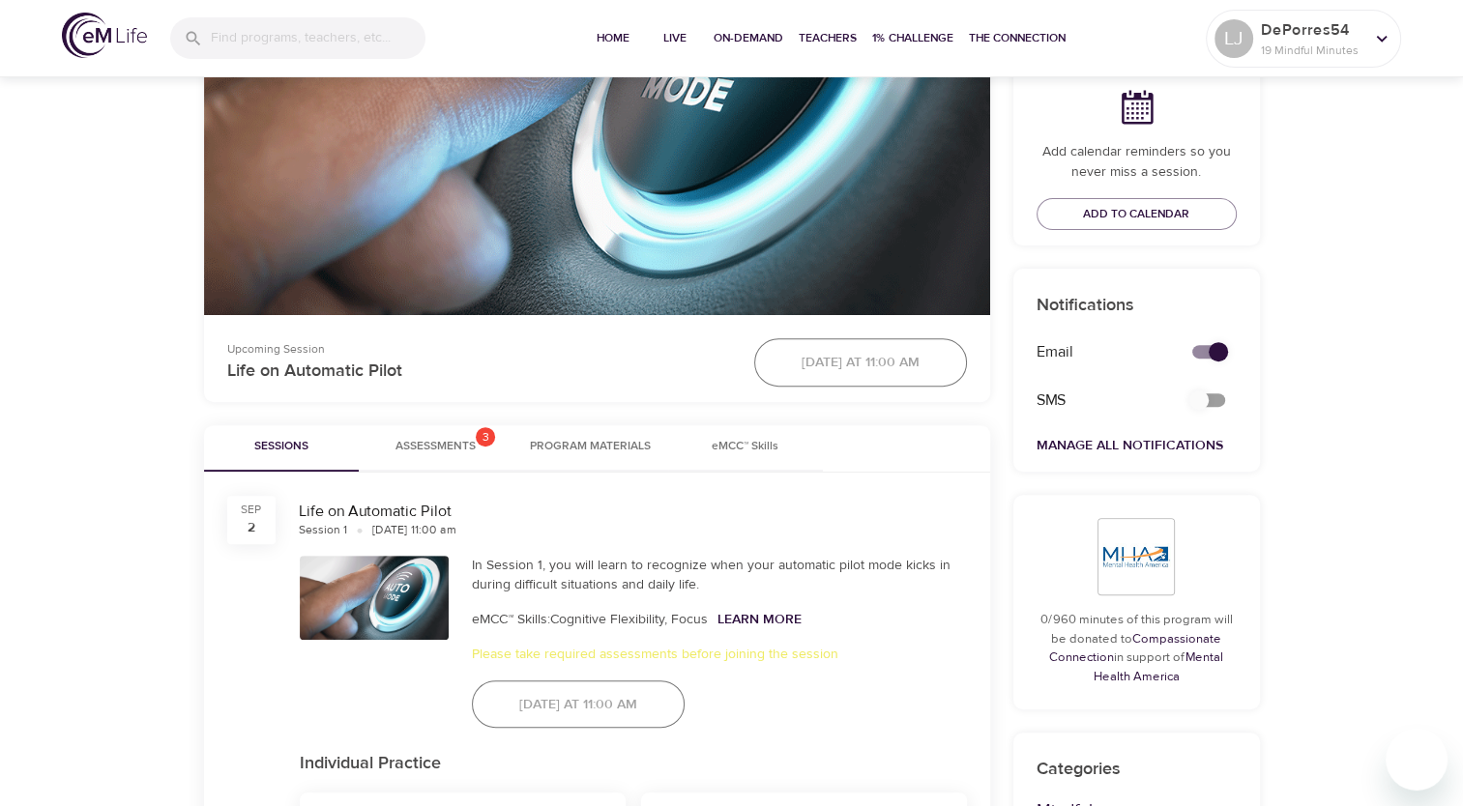
click at [430, 439] on span "Assessments 3" at bounding box center [435, 447] width 80 height 20
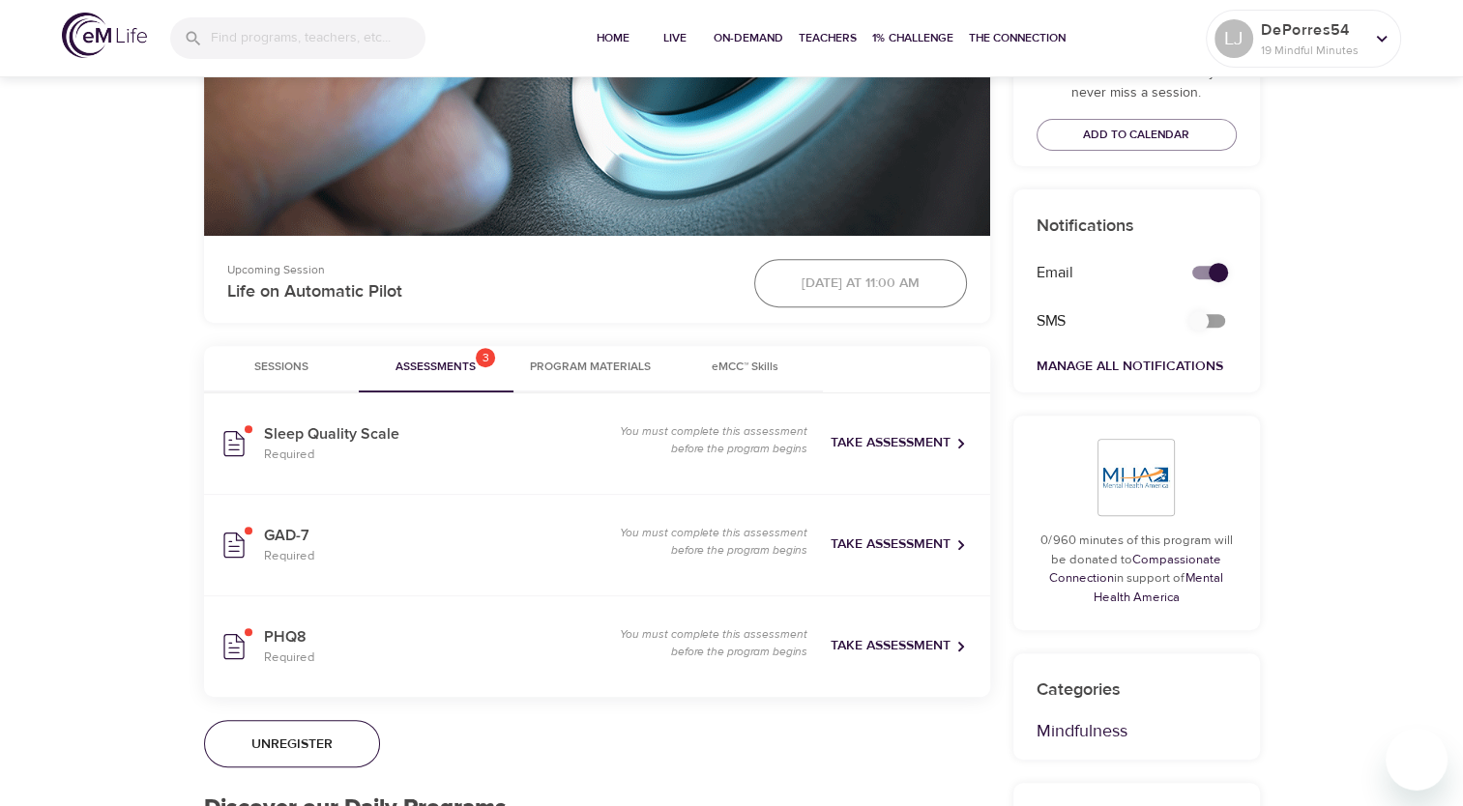
scroll to position [773, 0]
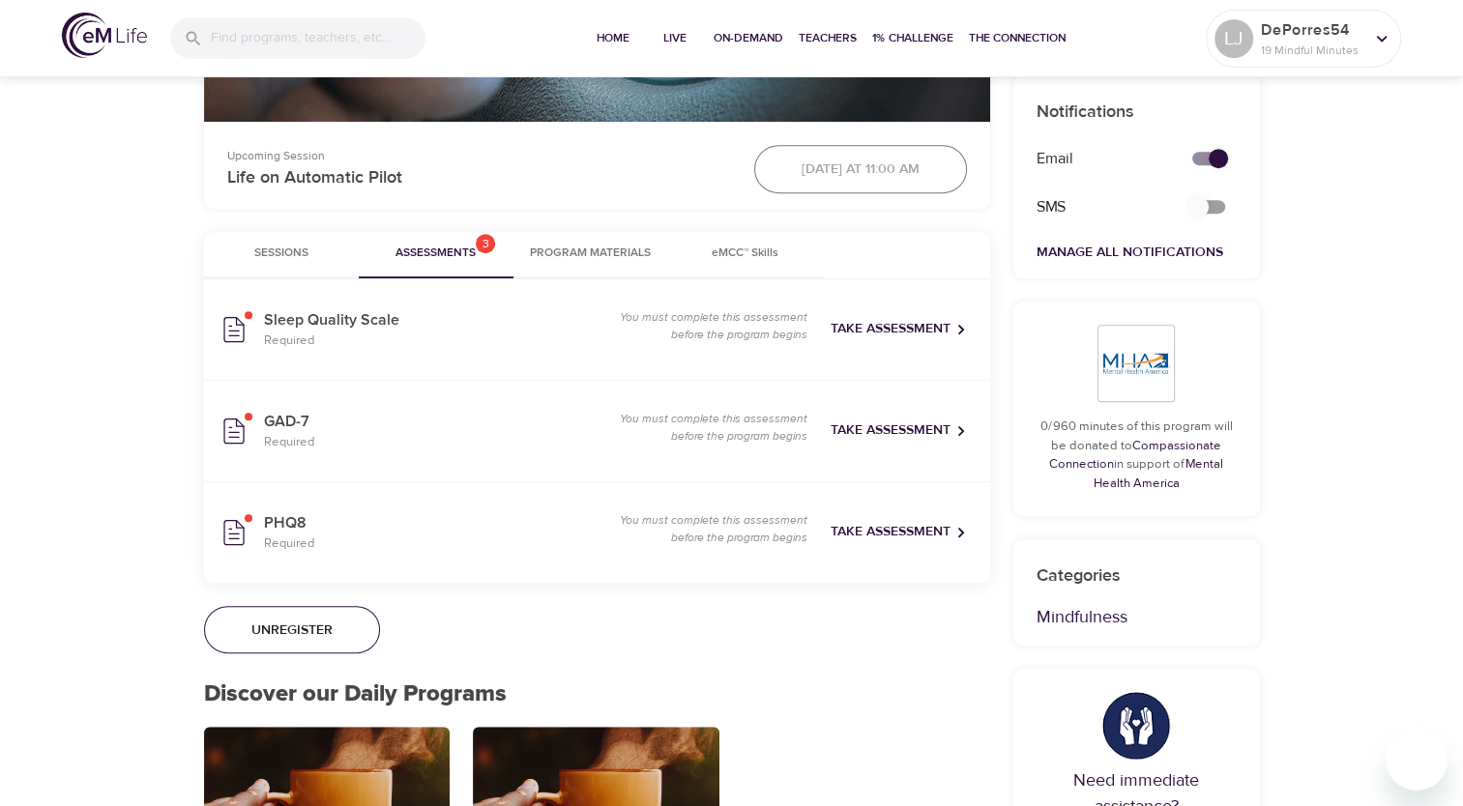
click at [592, 248] on span "Program Materials" at bounding box center [590, 254] width 131 height 20
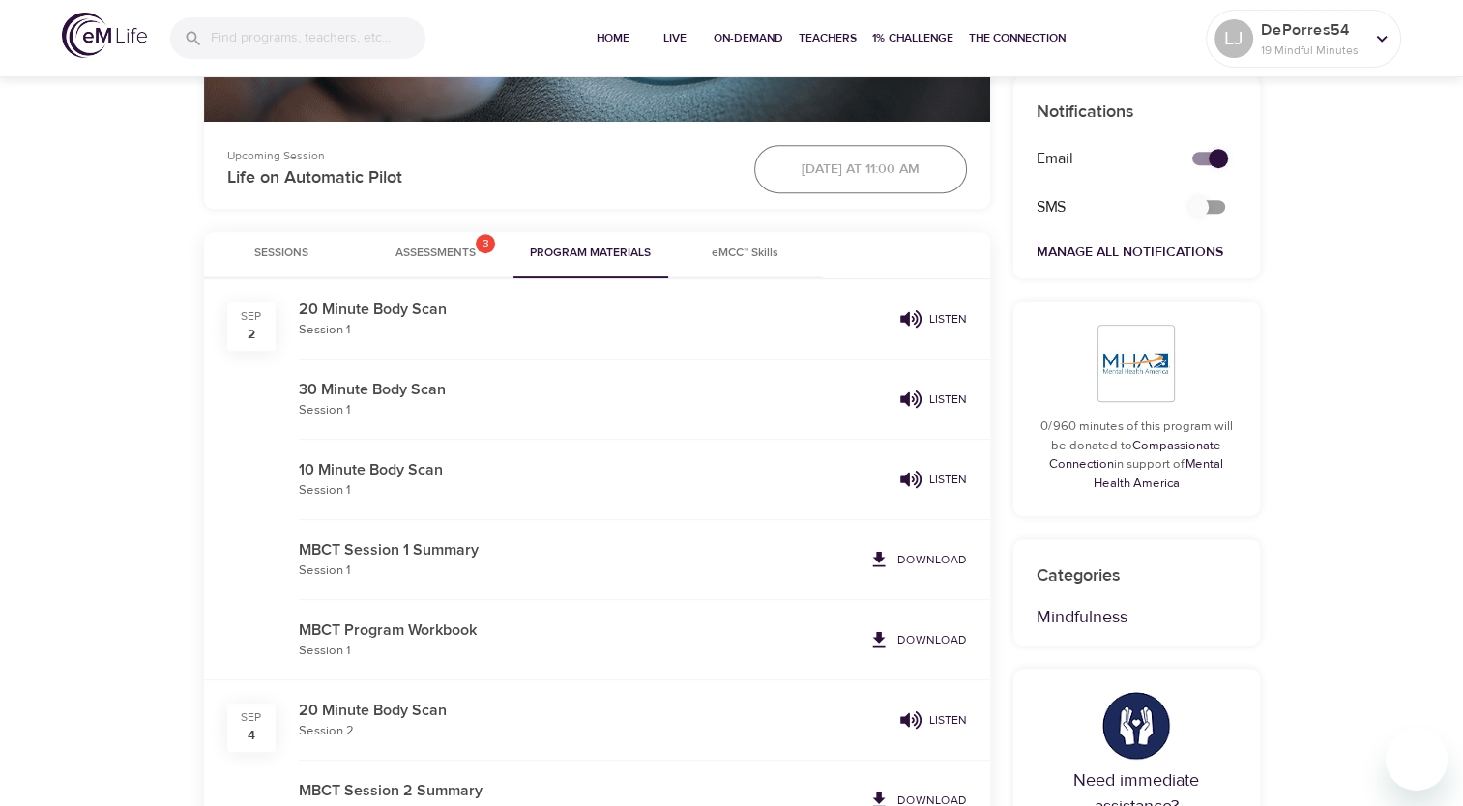
click at [454, 264] on button "Assessments 3" at bounding box center [436, 255] width 155 height 46
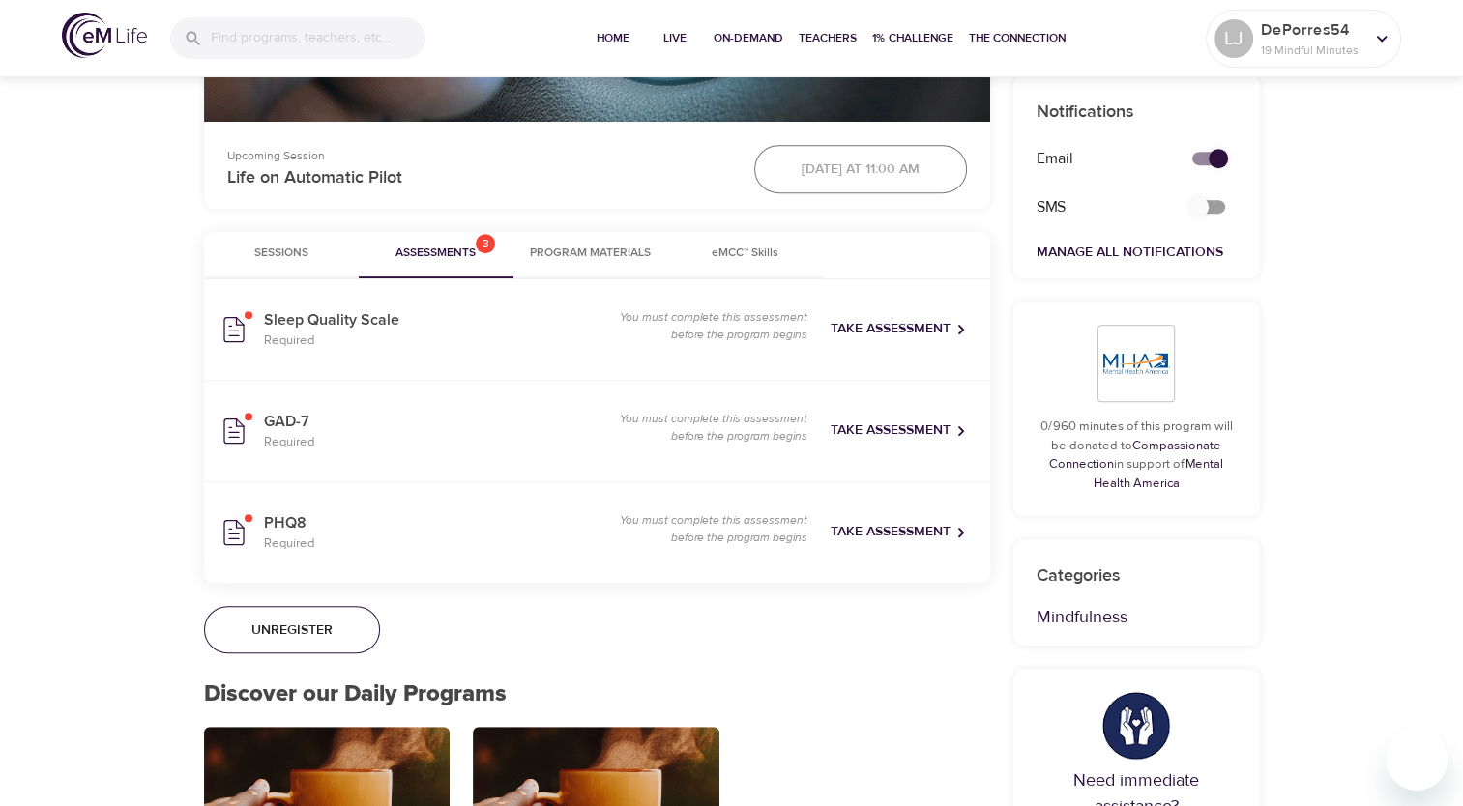
click at [321, 261] on span "Sessions" at bounding box center [281, 254] width 131 height 20
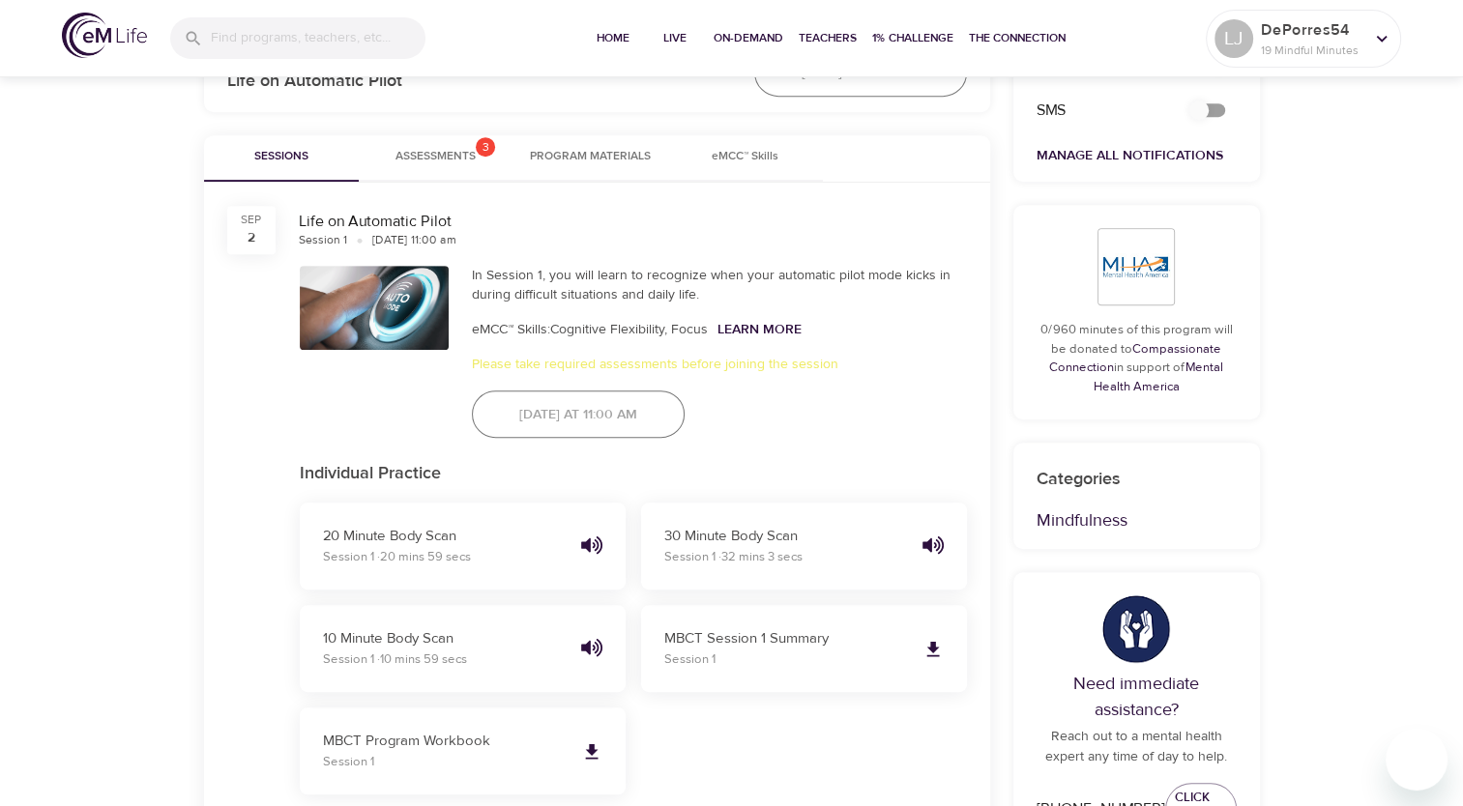
scroll to position [967, 0]
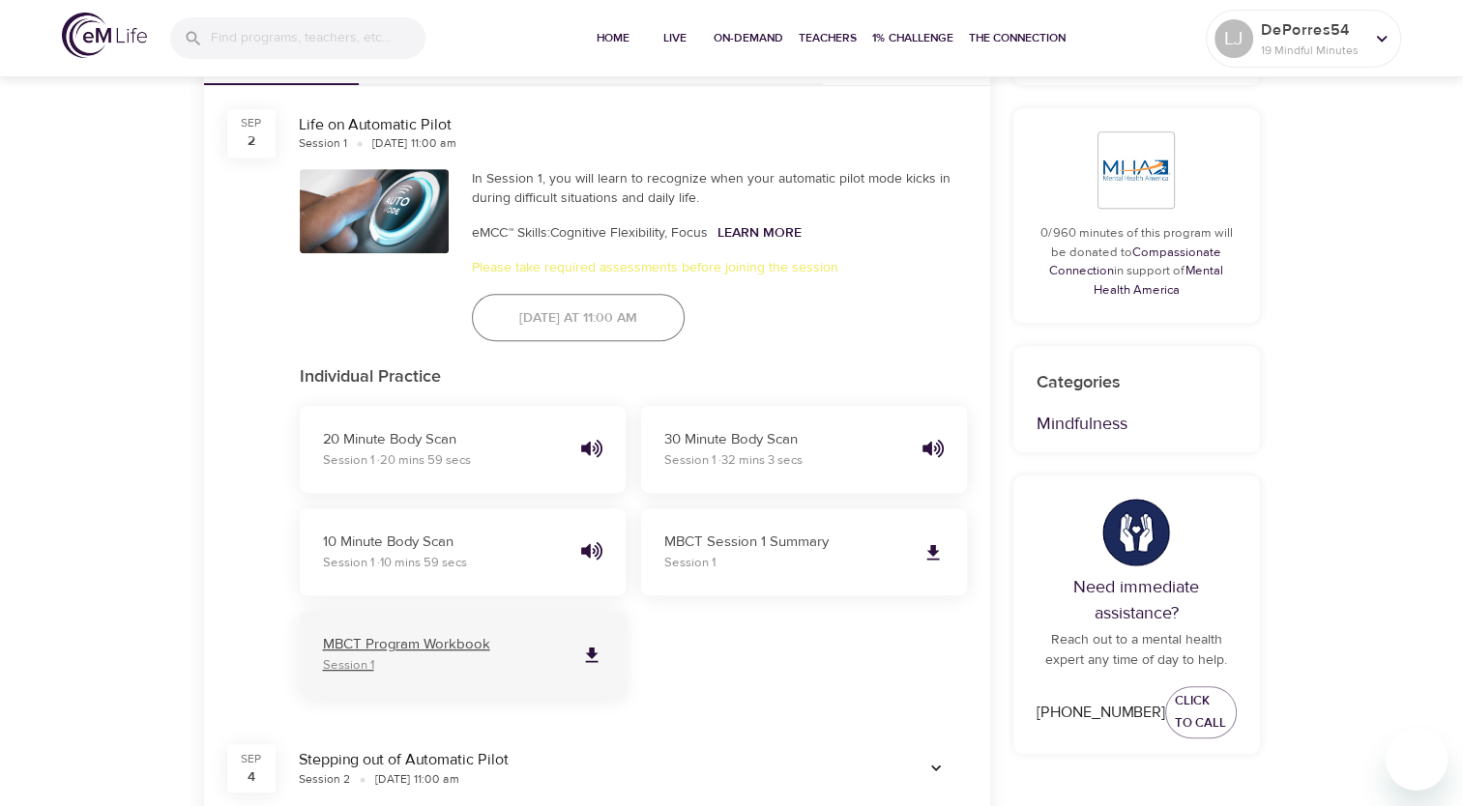
click at [532, 640] on p "MBCT Program Workbook" at bounding box center [444, 645] width 243 height 22
